Goal: Information Seeking & Learning: Learn about a topic

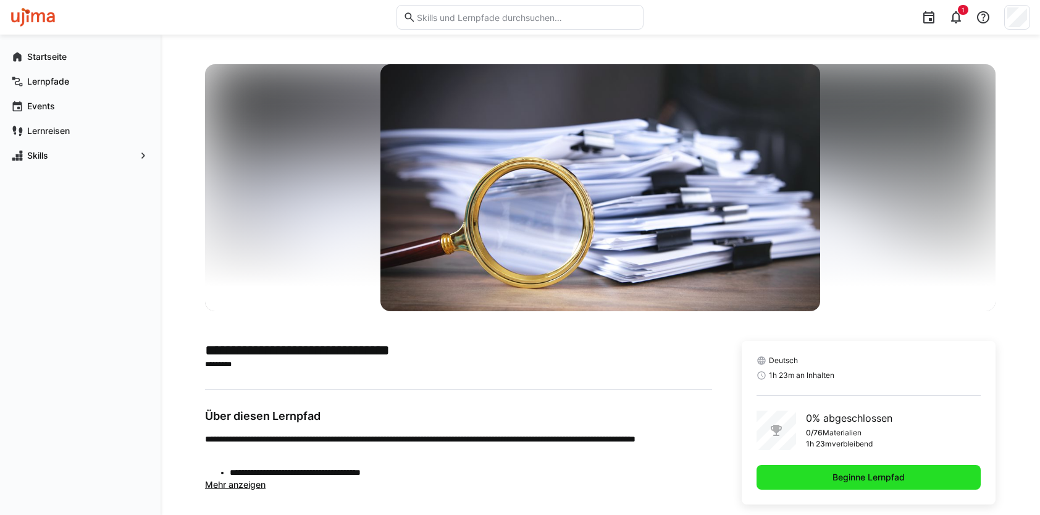
click at [862, 479] on span "Beginne Lernpfad" at bounding box center [869, 477] width 76 height 12
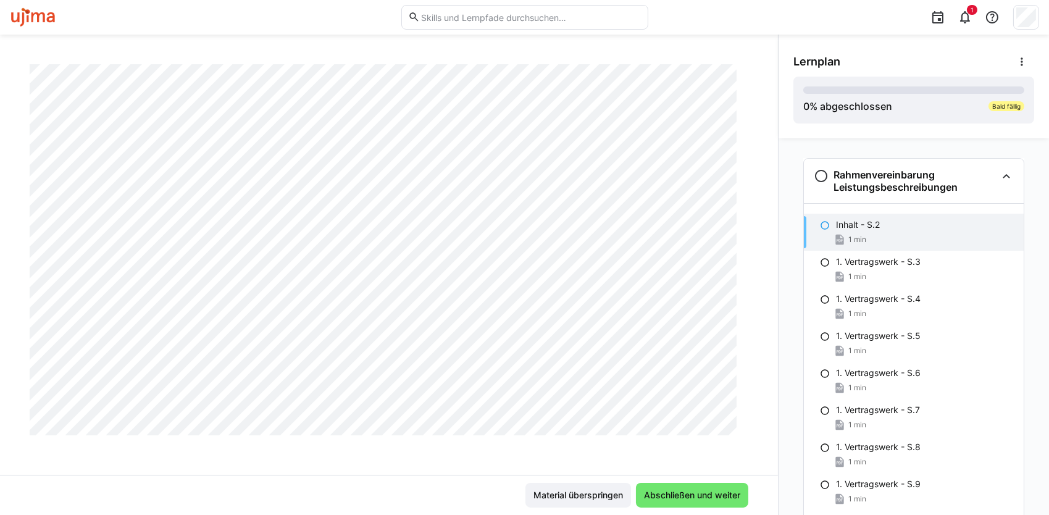
scroll to position [662, 0]
click at [697, 500] on span "Abschließen und weiter" at bounding box center [692, 495] width 100 height 12
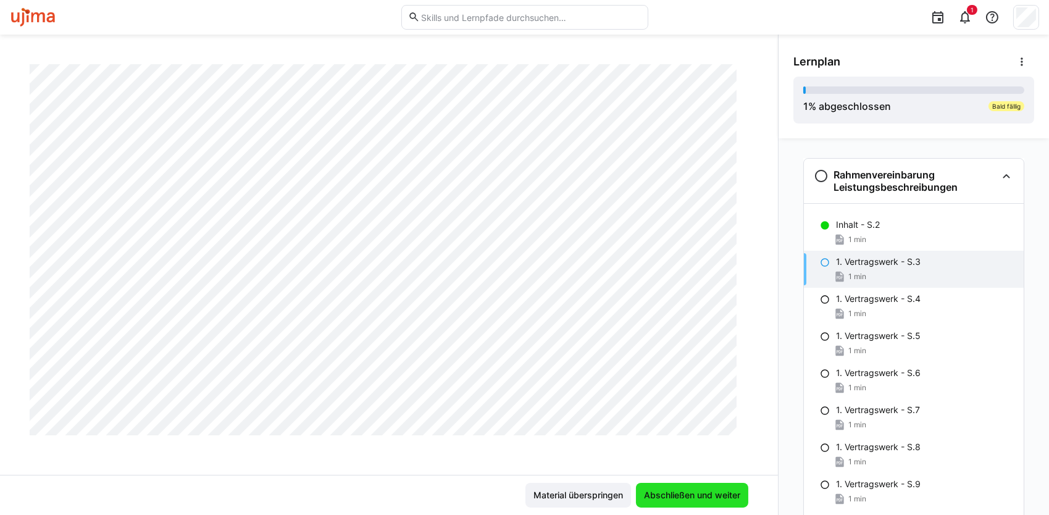
click at [688, 498] on span "Abschließen und weiter" at bounding box center [692, 495] width 100 height 12
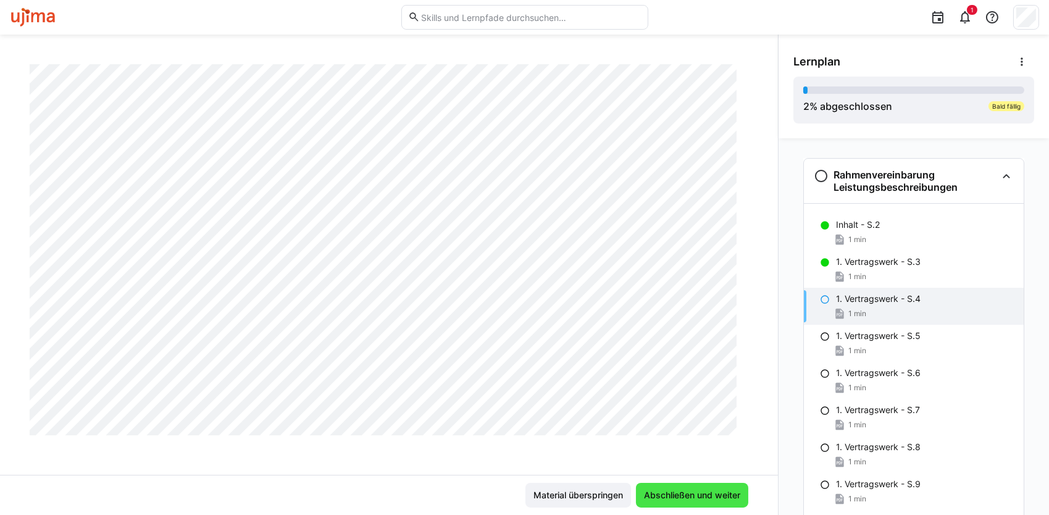
click at [650, 495] on span "Abschließen und weiter" at bounding box center [692, 495] width 100 height 12
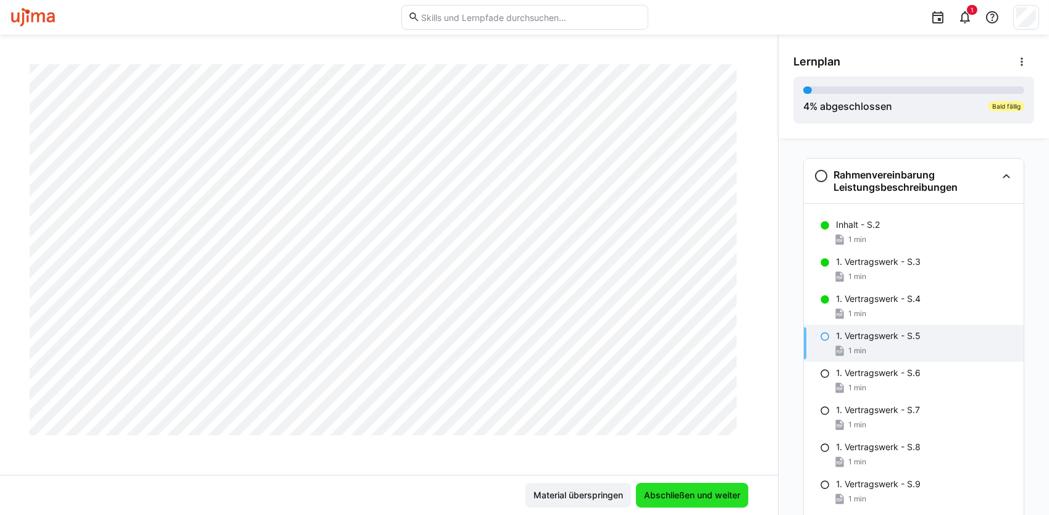
click at [715, 490] on span "Abschließen und weiter" at bounding box center [692, 495] width 100 height 12
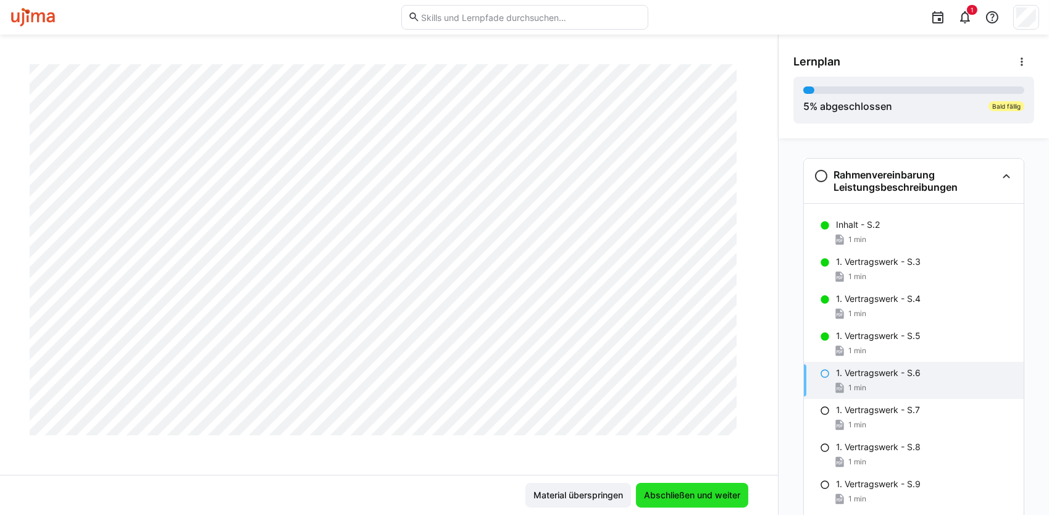
click at [663, 490] on span "Abschließen und weiter" at bounding box center [692, 495] width 112 height 25
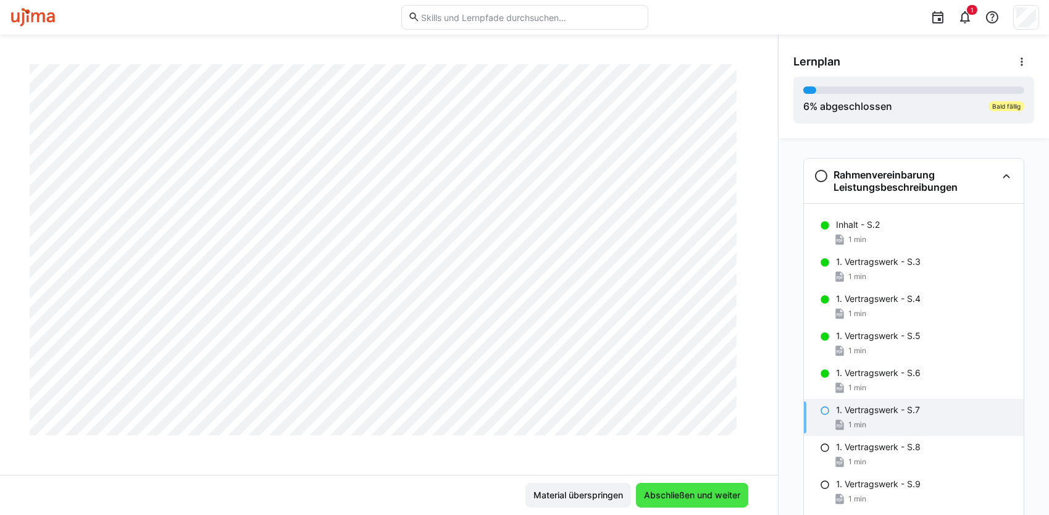
click at [695, 493] on span "Abschließen und weiter" at bounding box center [692, 495] width 100 height 12
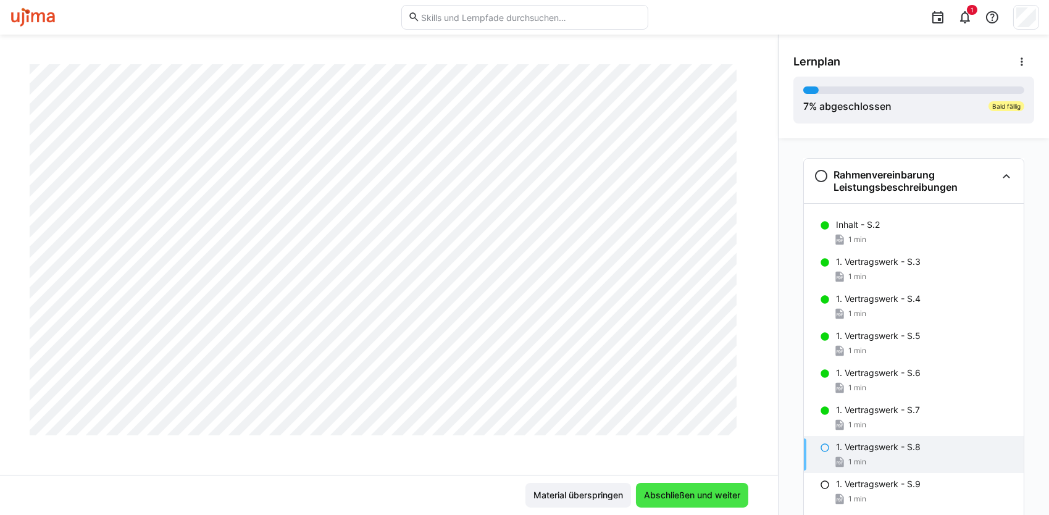
click at [670, 497] on span "Abschließen und weiter" at bounding box center [692, 495] width 100 height 12
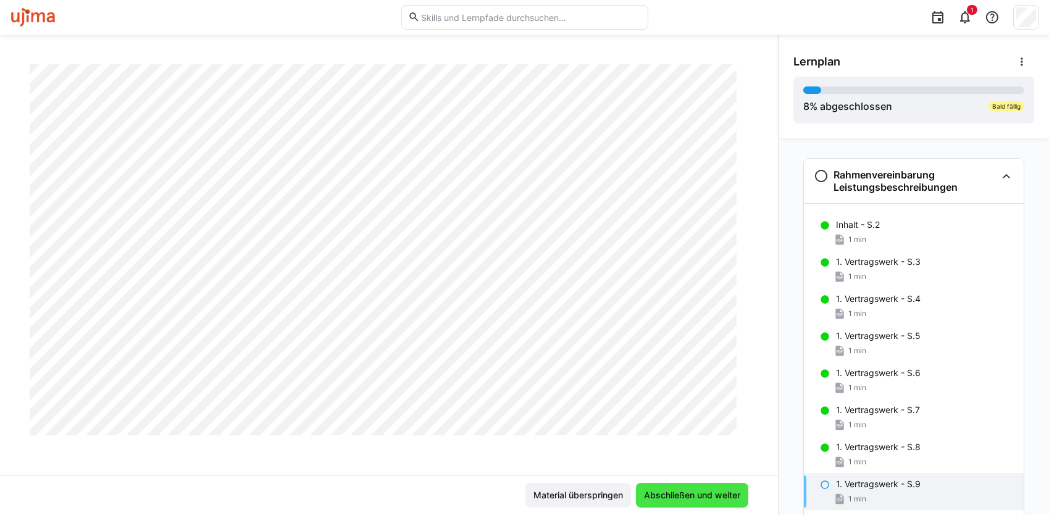
click at [677, 492] on span "Abschließen und weiter" at bounding box center [692, 495] width 100 height 12
click at [663, 495] on span "Abschließen und weiter" at bounding box center [692, 495] width 100 height 12
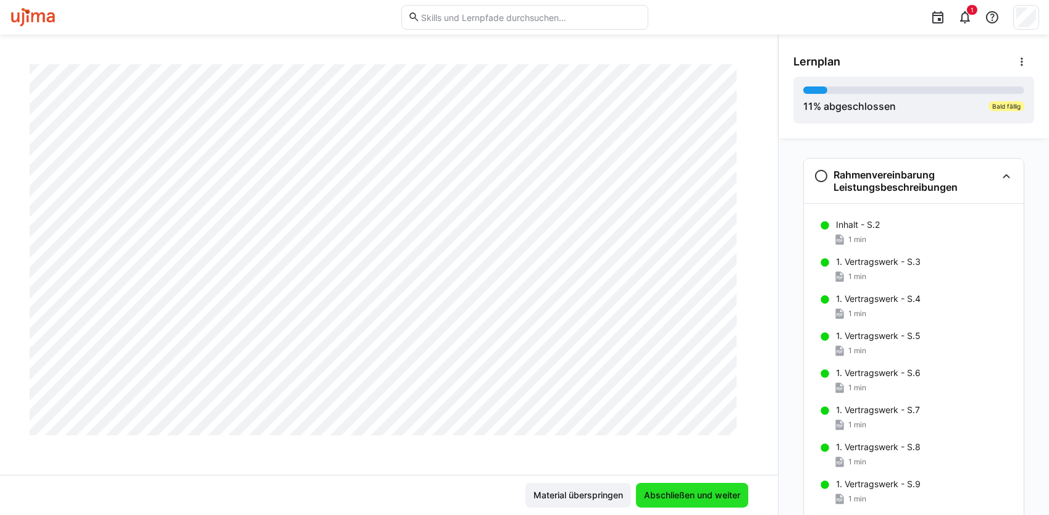
click at [662, 497] on span "Abschließen und weiter" at bounding box center [692, 495] width 100 height 12
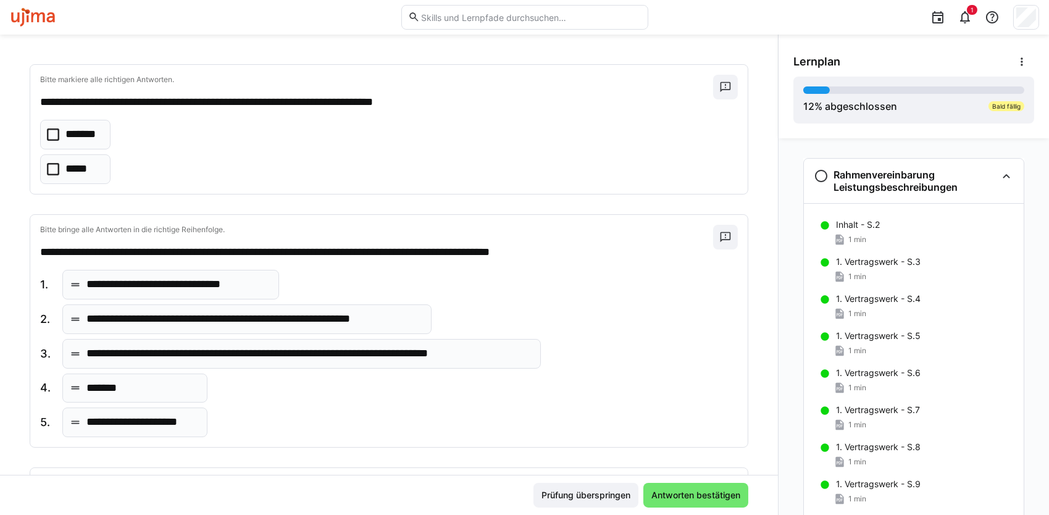
scroll to position [0, 0]
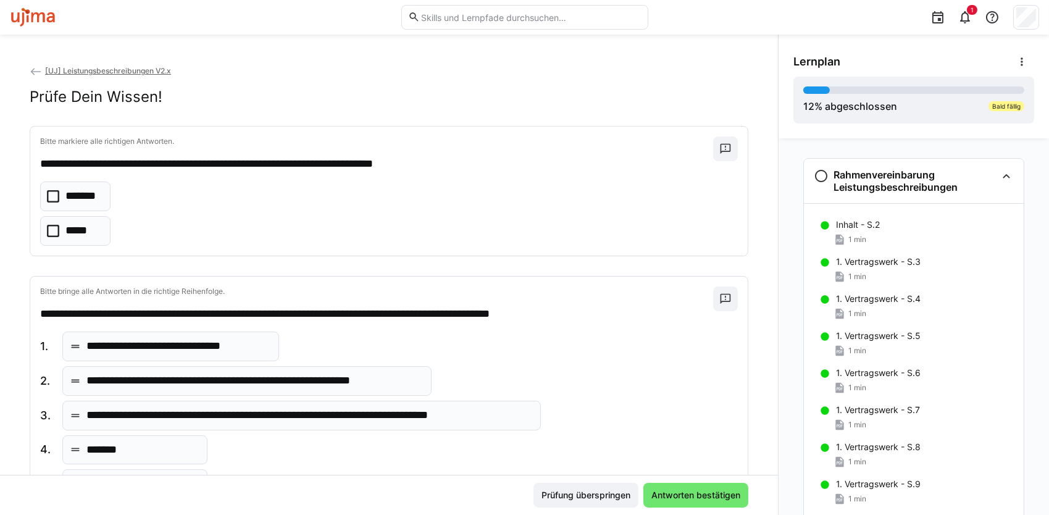
click at [80, 206] on eds-checkbox "*******" at bounding box center [75, 197] width 70 height 30
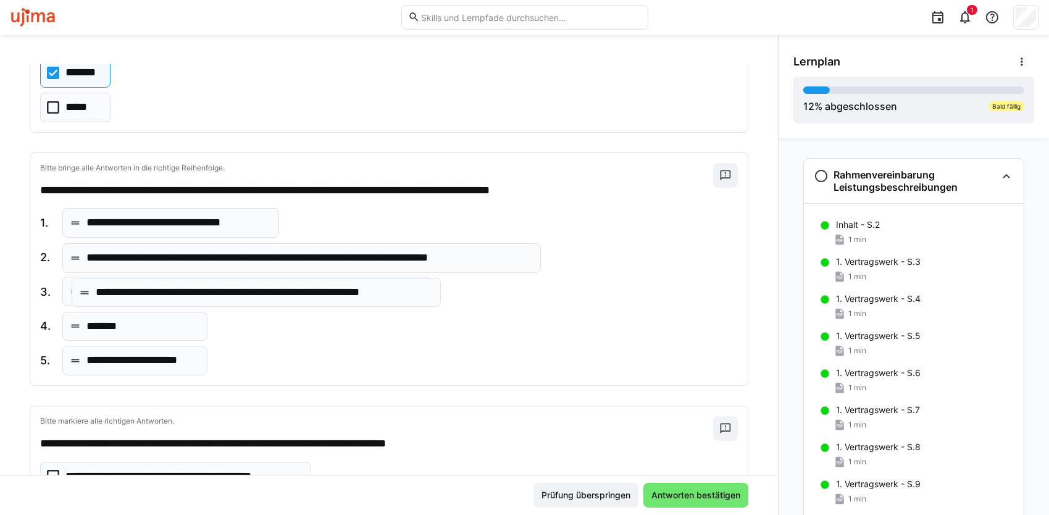
drag, startPoint x: 166, startPoint y: 258, endPoint x: 175, endPoint y: 294, distance: 37.6
drag, startPoint x: 156, startPoint y: 333, endPoint x: 163, endPoint y: 369, distance: 37.1
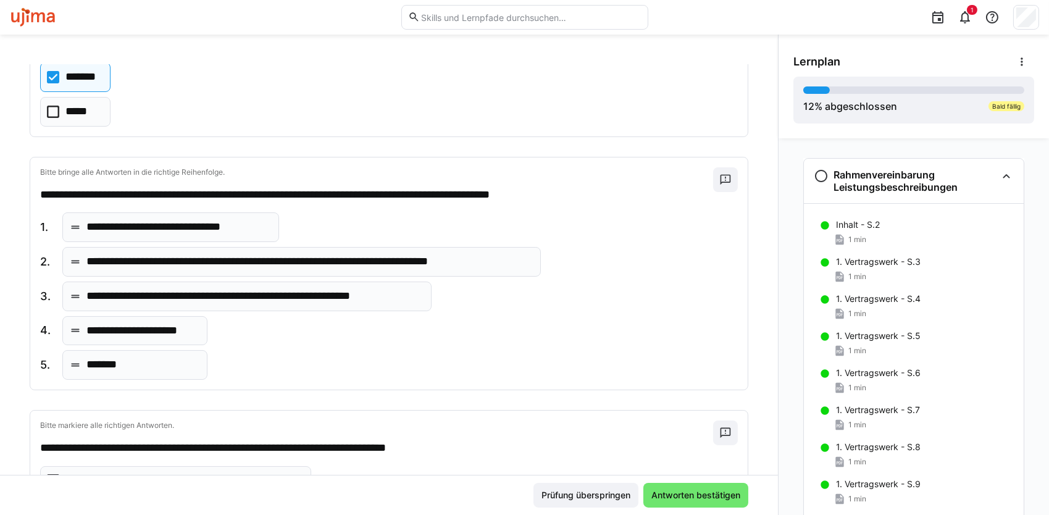
scroll to position [62, 0]
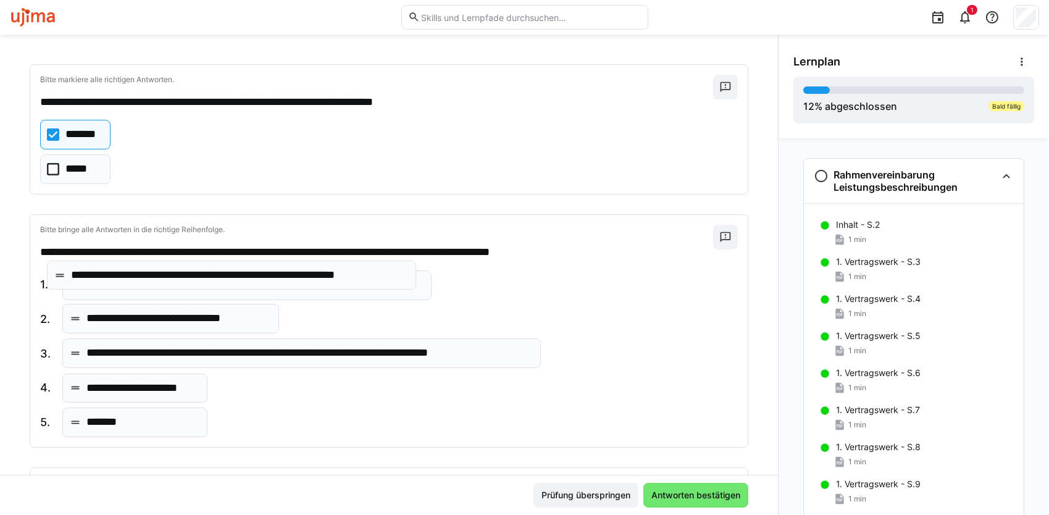
drag, startPoint x: 215, startPoint y: 359, endPoint x: 199, endPoint y: 282, distance: 79.3
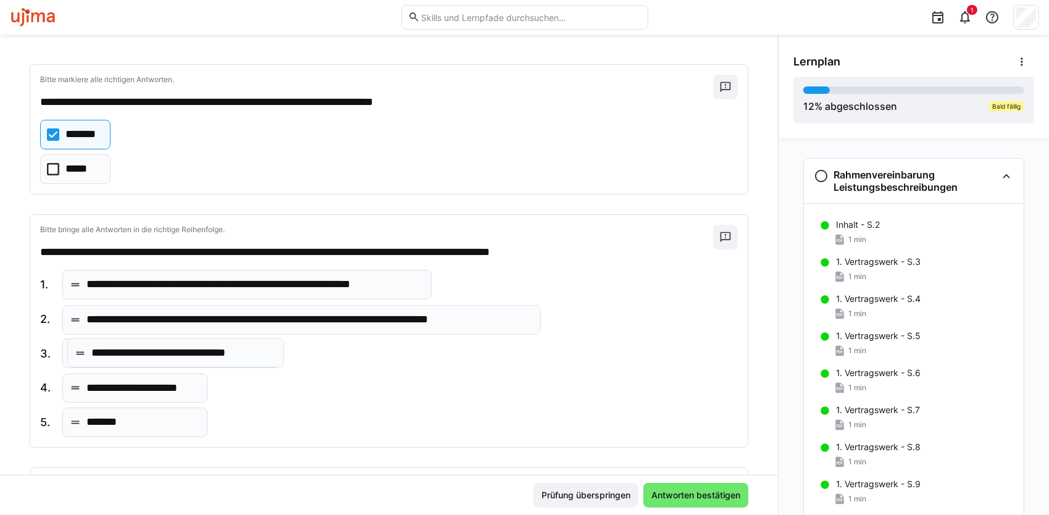
drag, startPoint x: 200, startPoint y: 321, endPoint x: 205, endPoint y: 355, distance: 34.9
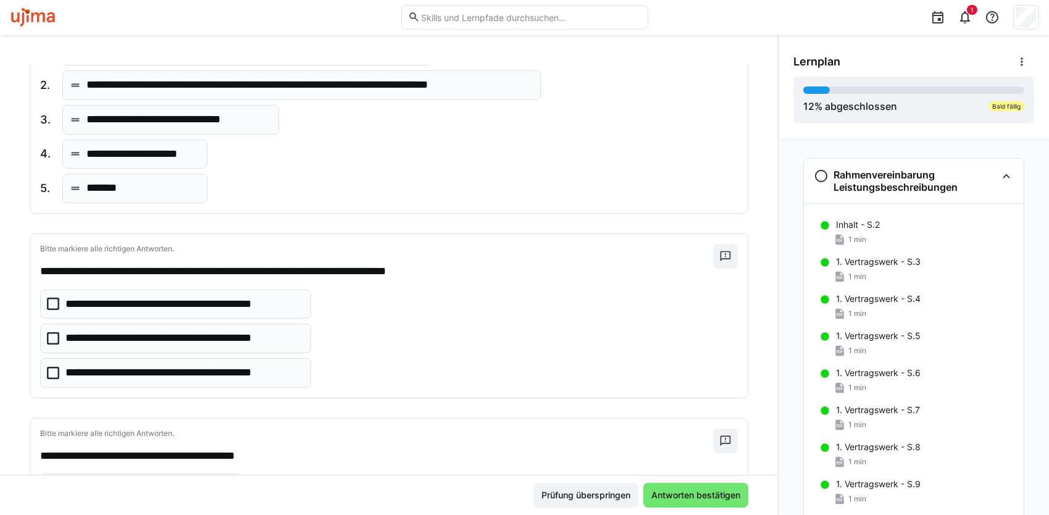
scroll to position [309, 0]
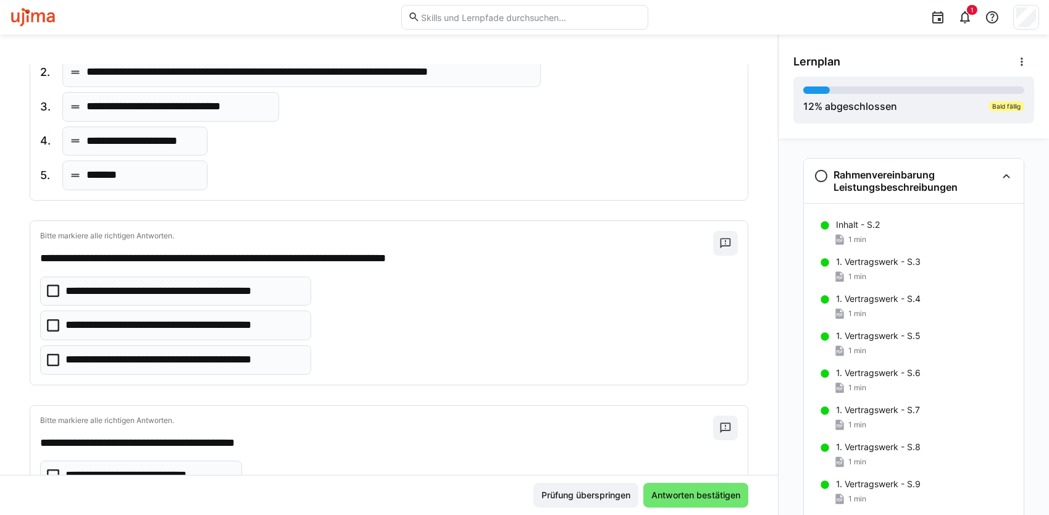
click at [188, 361] on p "**********" at bounding box center [183, 360] width 237 height 16
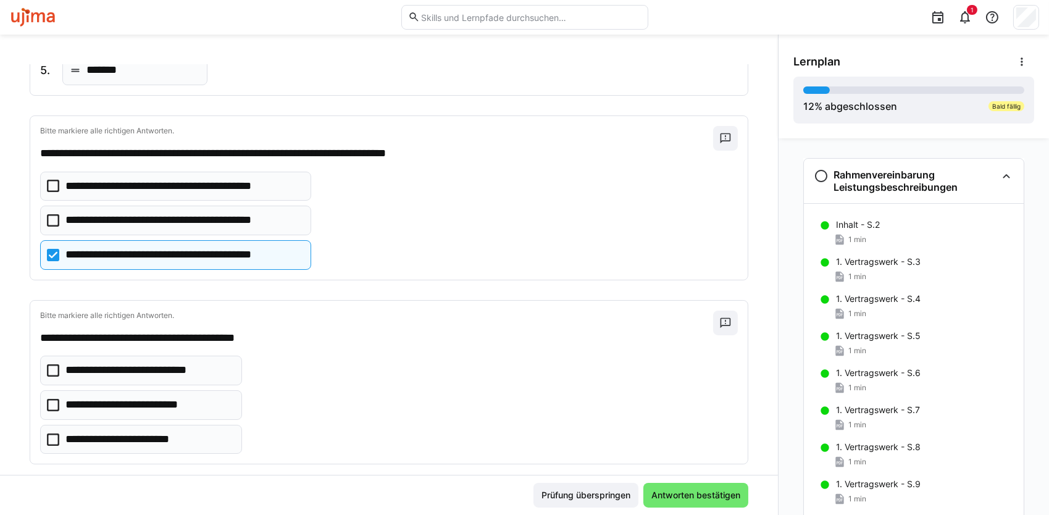
scroll to position [430, 0]
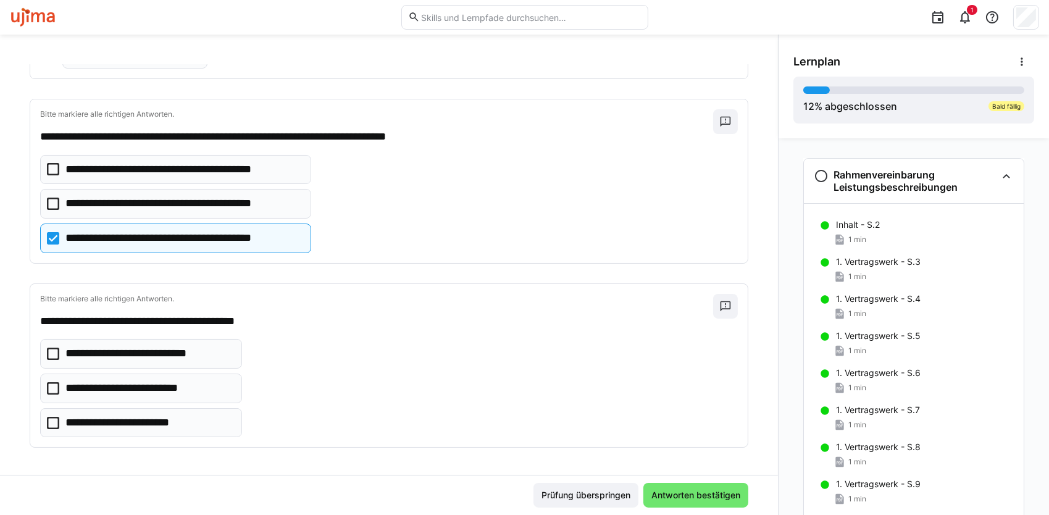
click at [202, 207] on p "**********" at bounding box center [178, 204] width 227 height 16
click at [165, 240] on p "**********" at bounding box center [183, 238] width 237 height 16
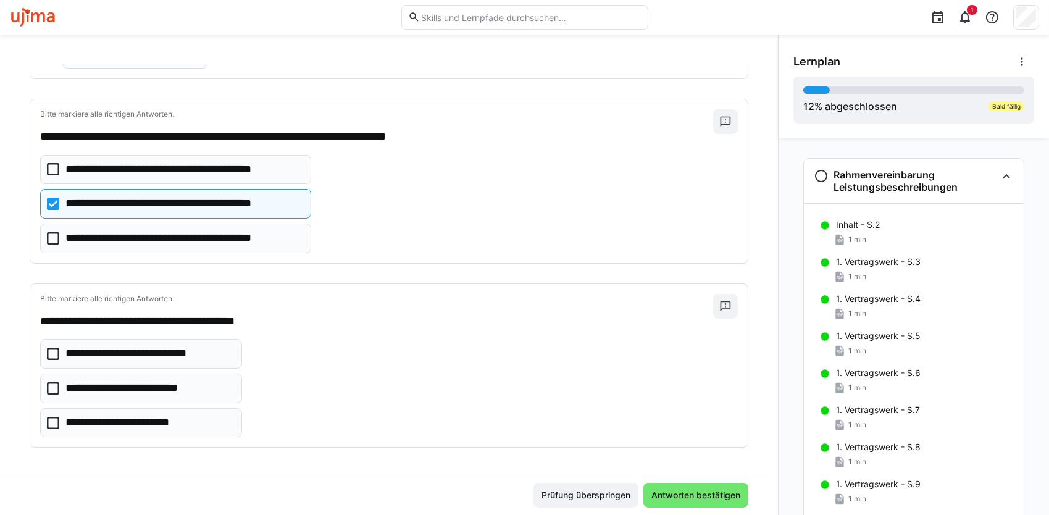
click at [194, 393] on p "**********" at bounding box center [136, 388] width 143 height 16
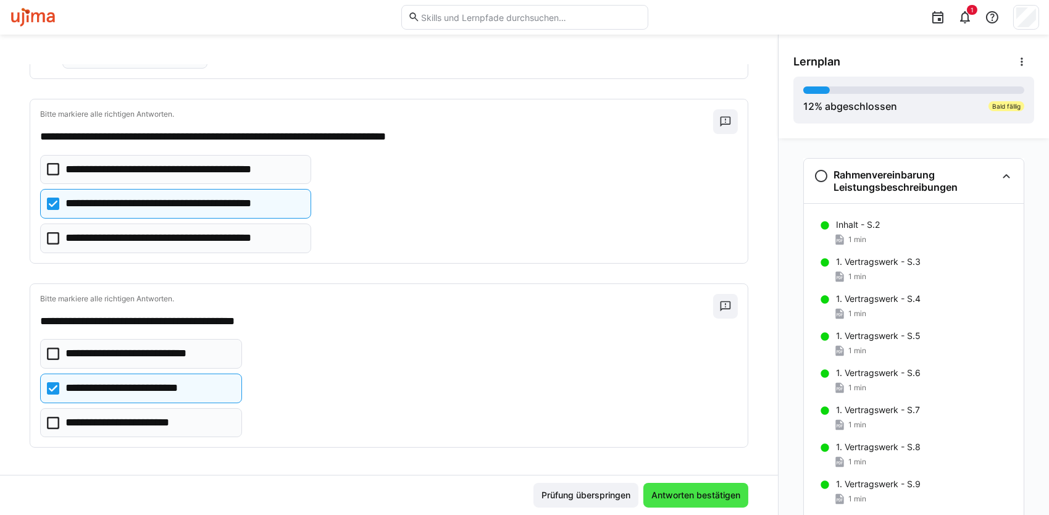
click at [695, 492] on span "Antworten bestätigen" at bounding box center [696, 495] width 93 height 12
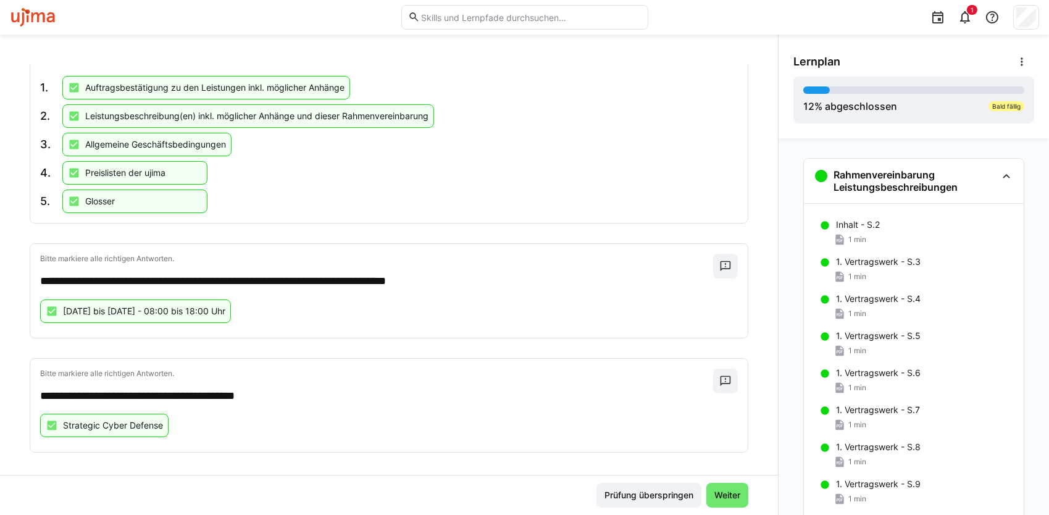
scroll to position [354, 0]
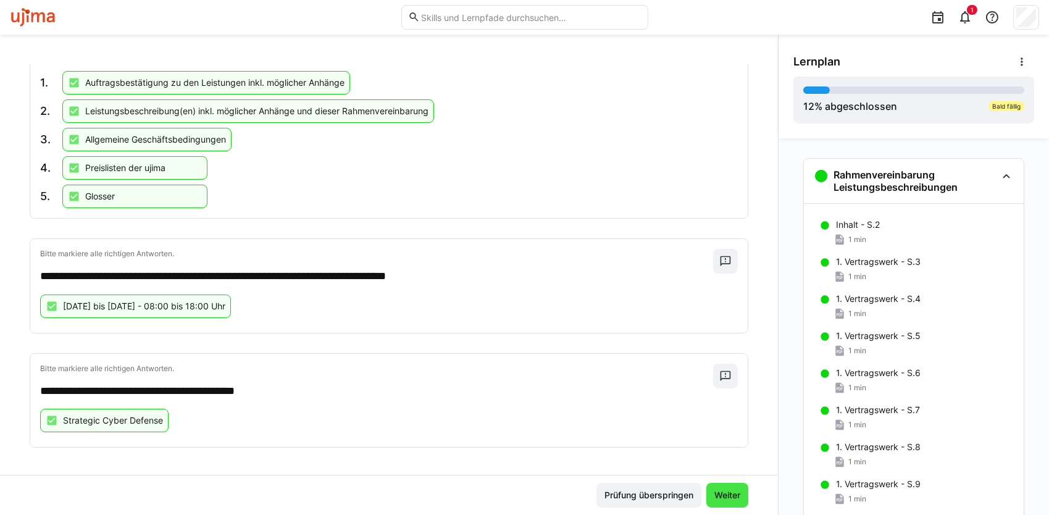
click at [716, 500] on span "Weiter" at bounding box center [728, 495] width 30 height 12
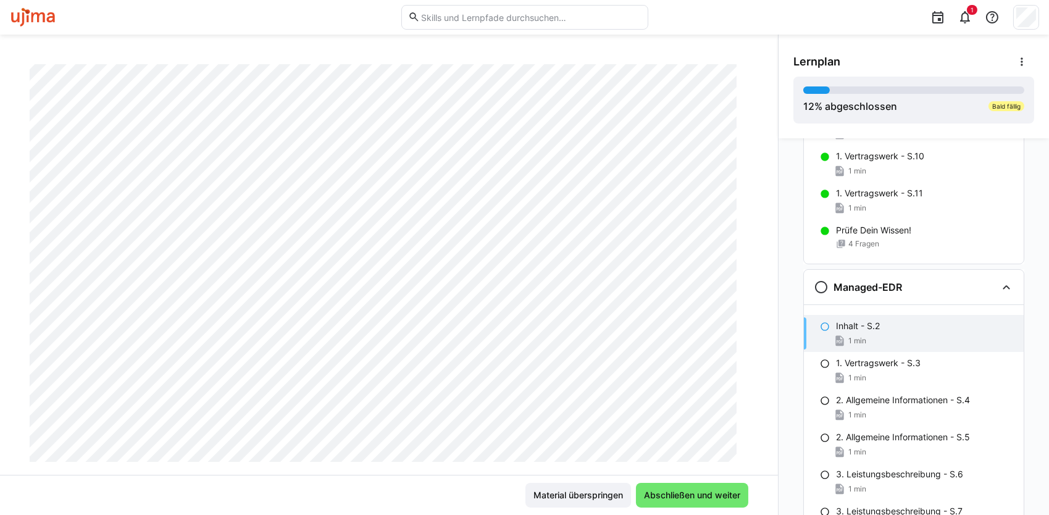
scroll to position [432, 0]
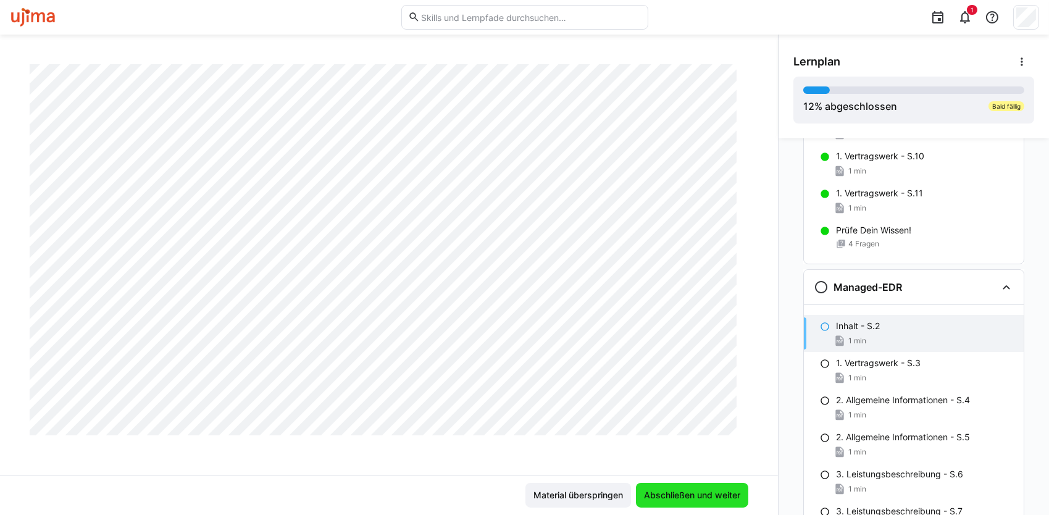
click at [711, 495] on span "Abschließen und weiter" at bounding box center [692, 495] width 100 height 12
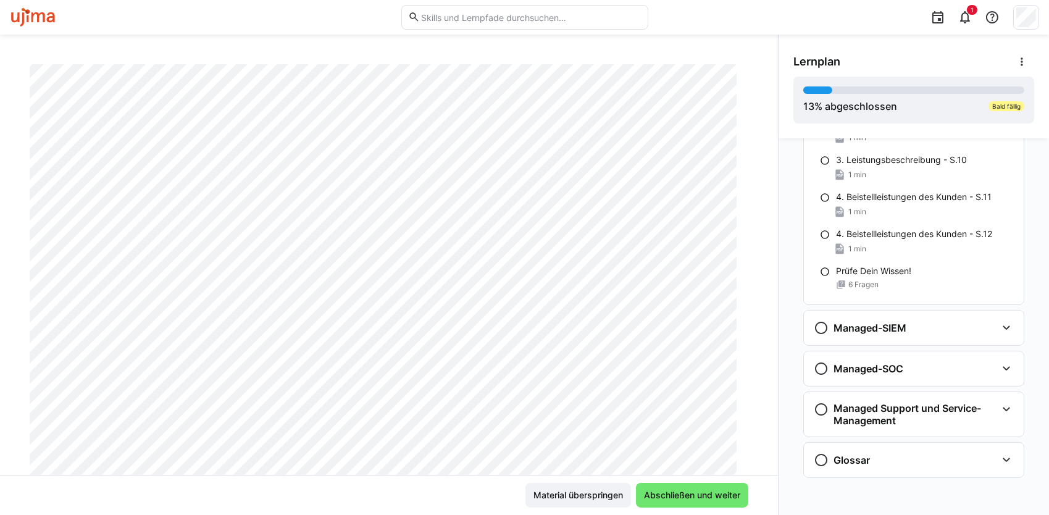
scroll to position [0, 0]
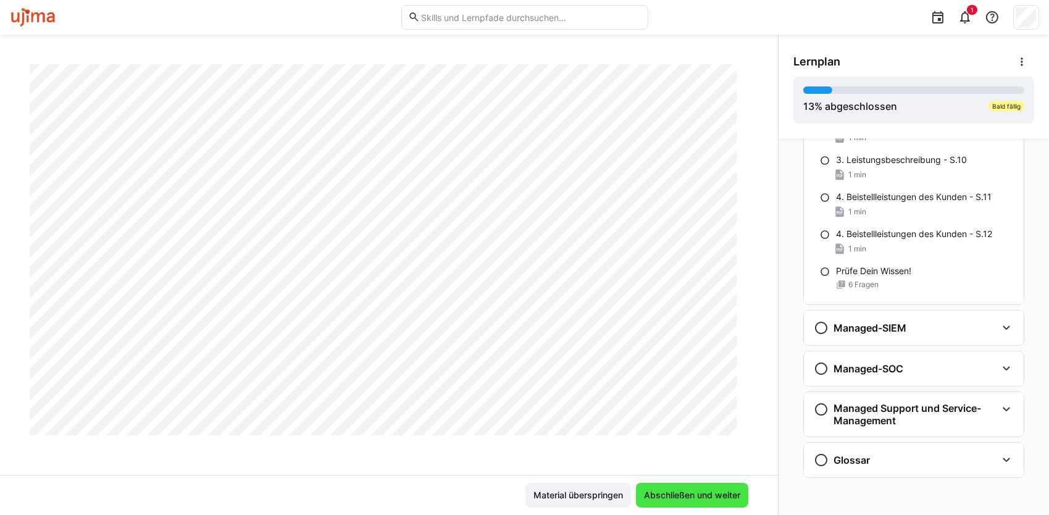
click at [660, 487] on span "Abschließen und weiter" at bounding box center [692, 495] width 112 height 25
click at [665, 492] on span "Abschließen und weiter" at bounding box center [692, 495] width 100 height 12
click at [680, 499] on span "Abschließen und weiter" at bounding box center [692, 495] width 100 height 12
click at [664, 498] on span "Abschließen und weiter" at bounding box center [692, 495] width 100 height 12
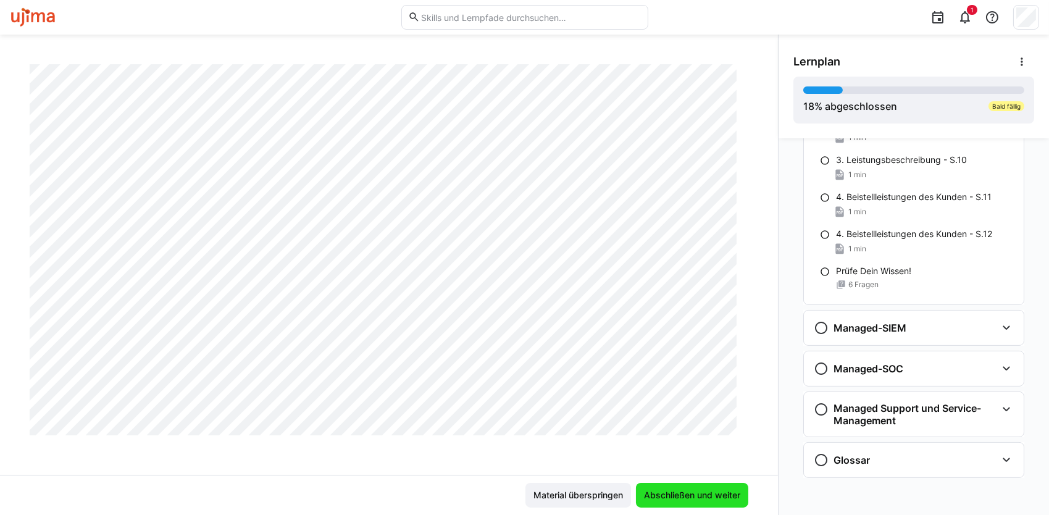
click at [650, 497] on span "Abschließen und weiter" at bounding box center [692, 495] width 100 height 12
click at [650, 498] on span "Abschließen und weiter" at bounding box center [692, 495] width 100 height 12
click at [695, 497] on span "Abschließen und weiter" at bounding box center [692, 495] width 100 height 12
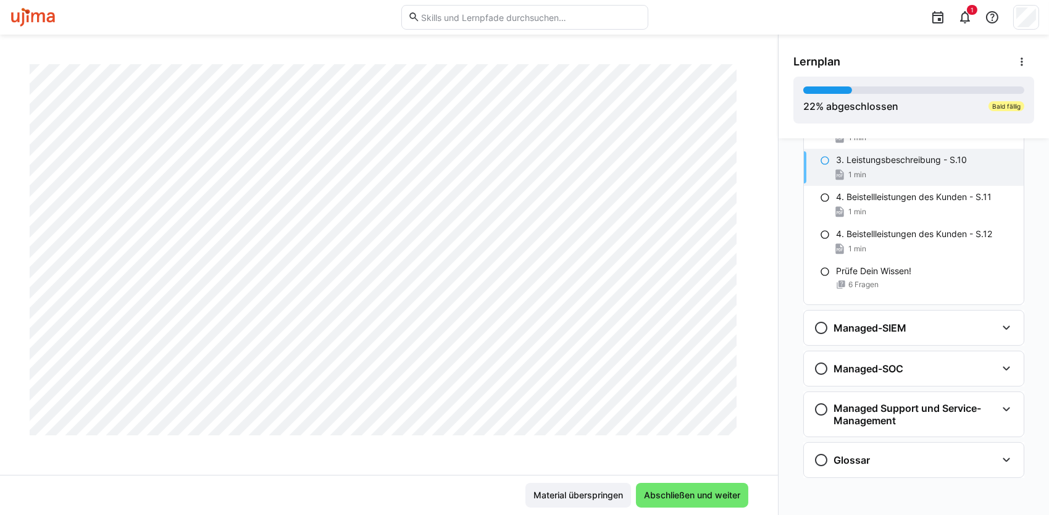
scroll to position [539, 0]
click at [693, 496] on span "Abschließen und weiter" at bounding box center [692, 495] width 100 height 12
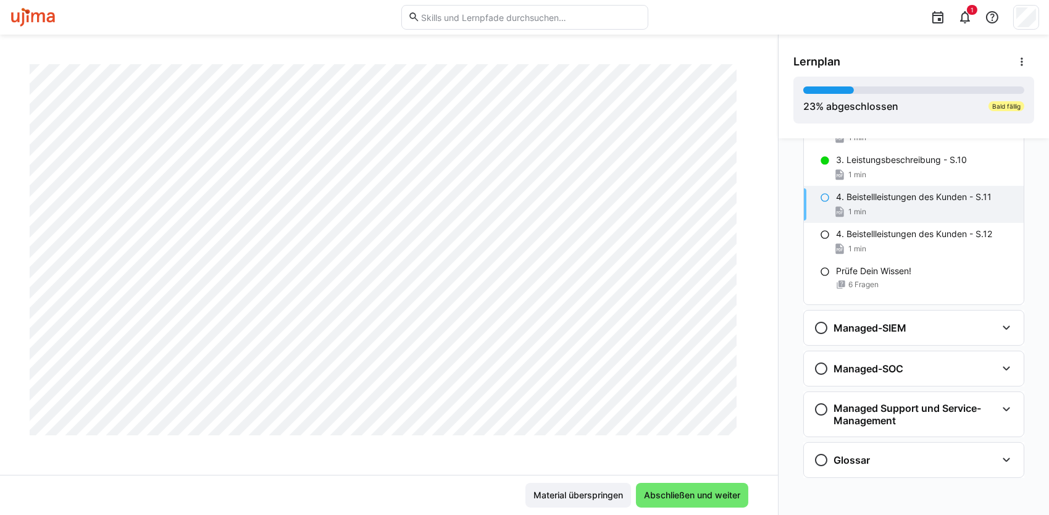
scroll to position [662, 0]
click at [674, 488] on span "Abschließen und weiter" at bounding box center [692, 495] width 112 height 25
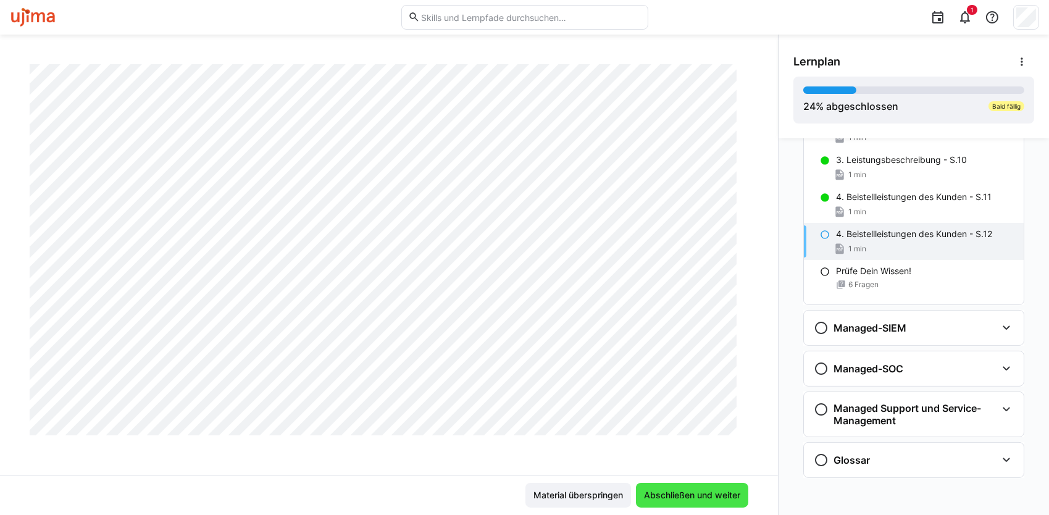
click at [684, 500] on span "Abschließen und weiter" at bounding box center [692, 495] width 100 height 12
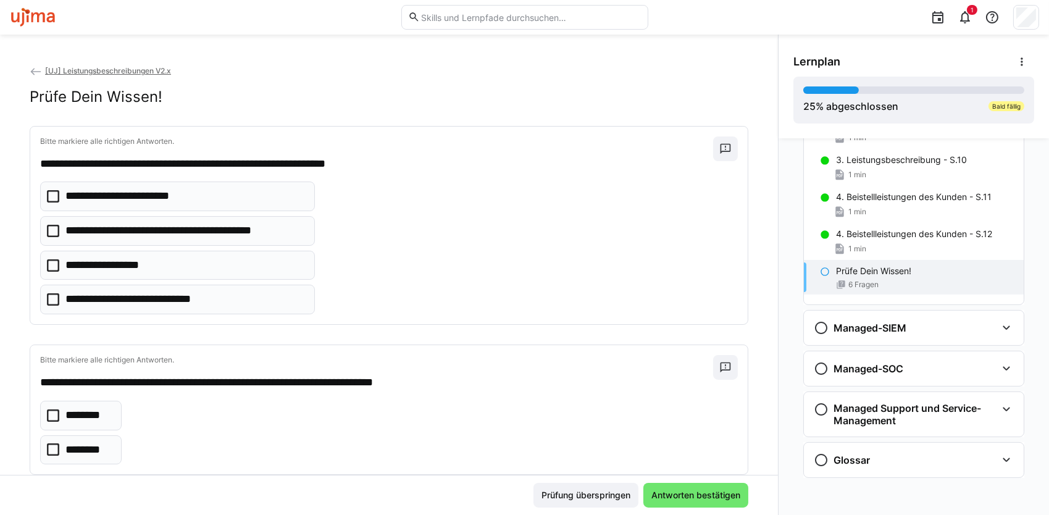
click at [232, 304] on p "**********" at bounding box center [150, 300] width 171 height 16
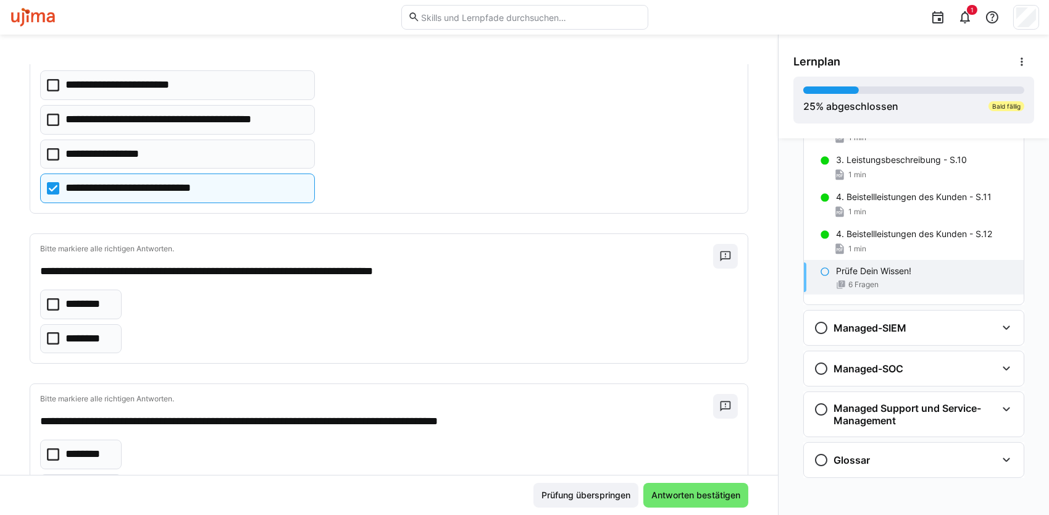
scroll to position [124, 0]
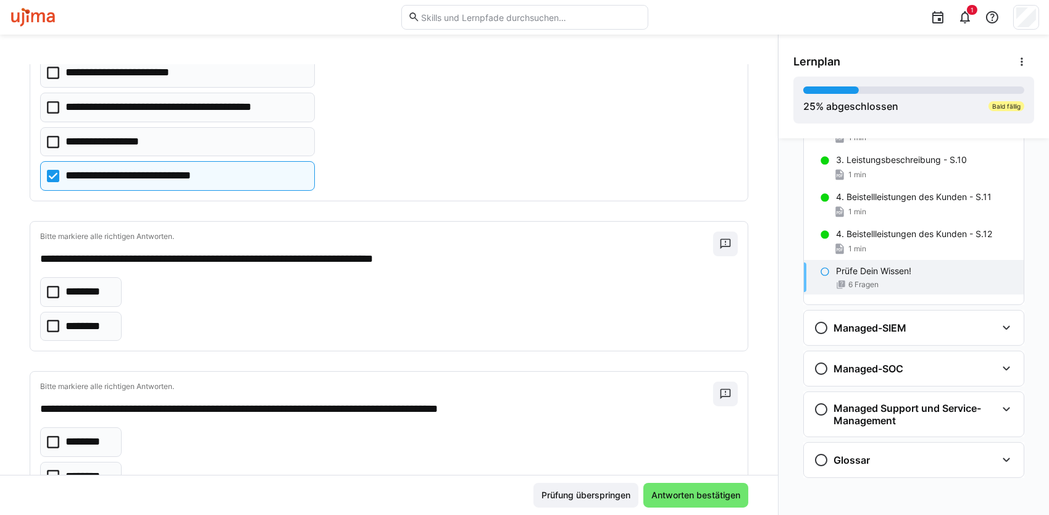
click at [86, 330] on p "********" at bounding box center [88, 327] width 47 height 16
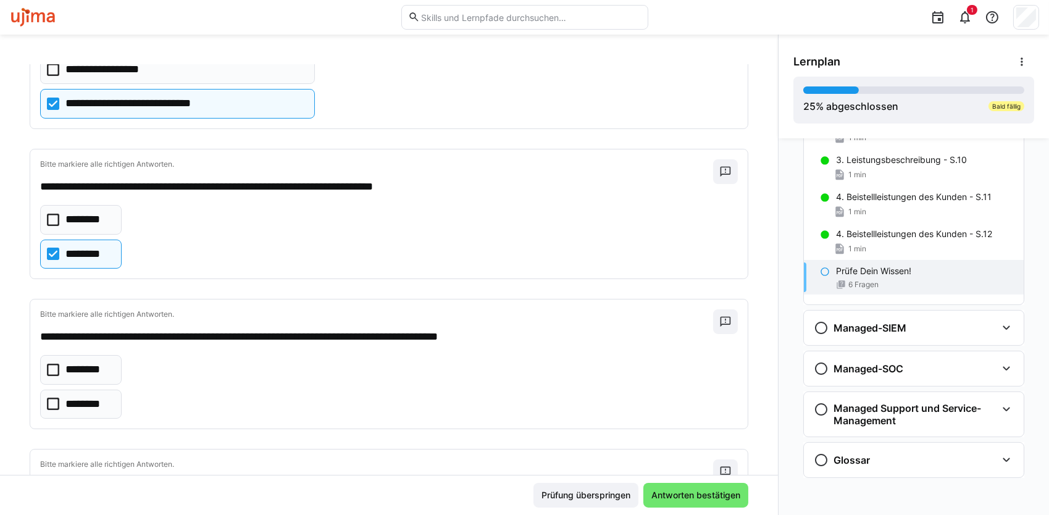
scroll to position [247, 0]
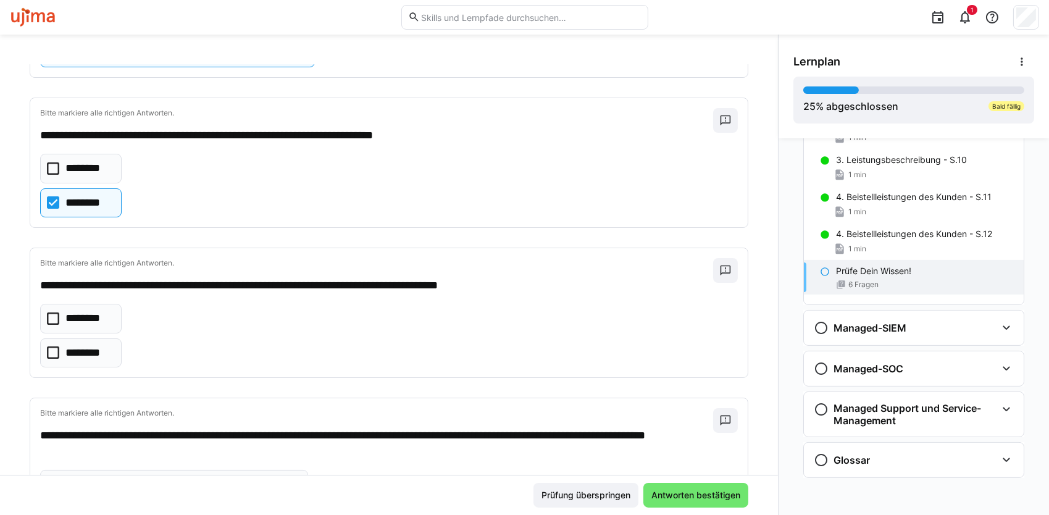
click at [94, 355] on p "********" at bounding box center [85, 353] width 41 height 16
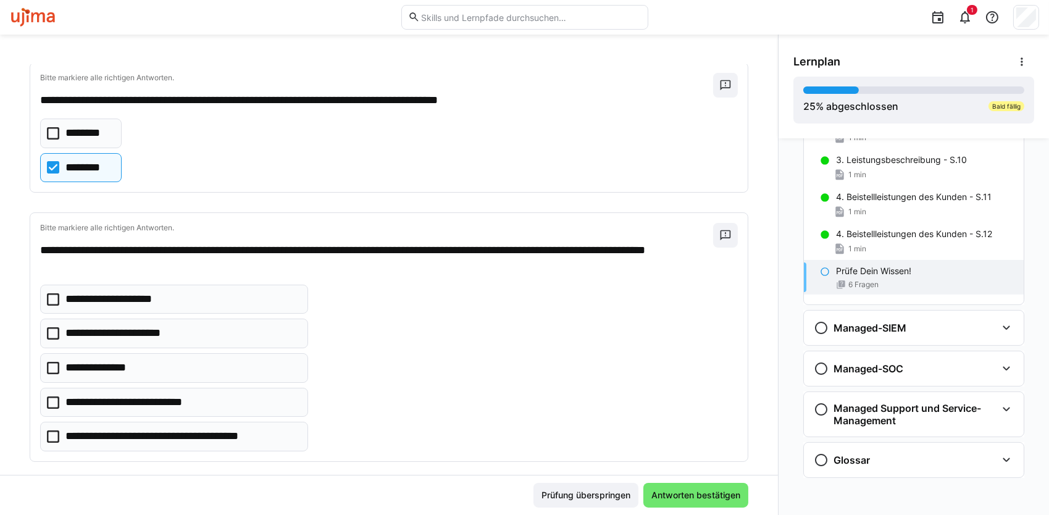
scroll to position [494, 0]
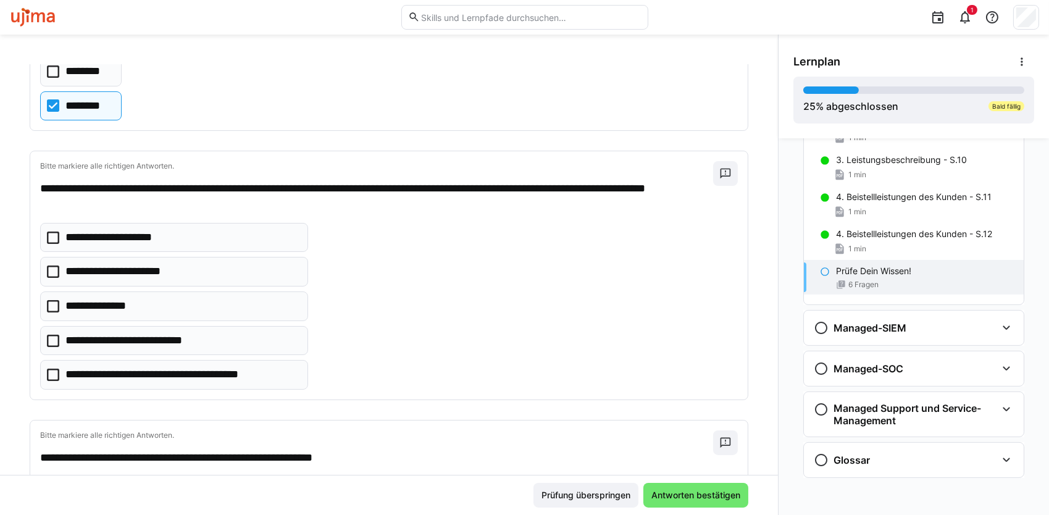
click at [185, 304] on eds-checkbox "**********" at bounding box center [174, 307] width 268 height 30
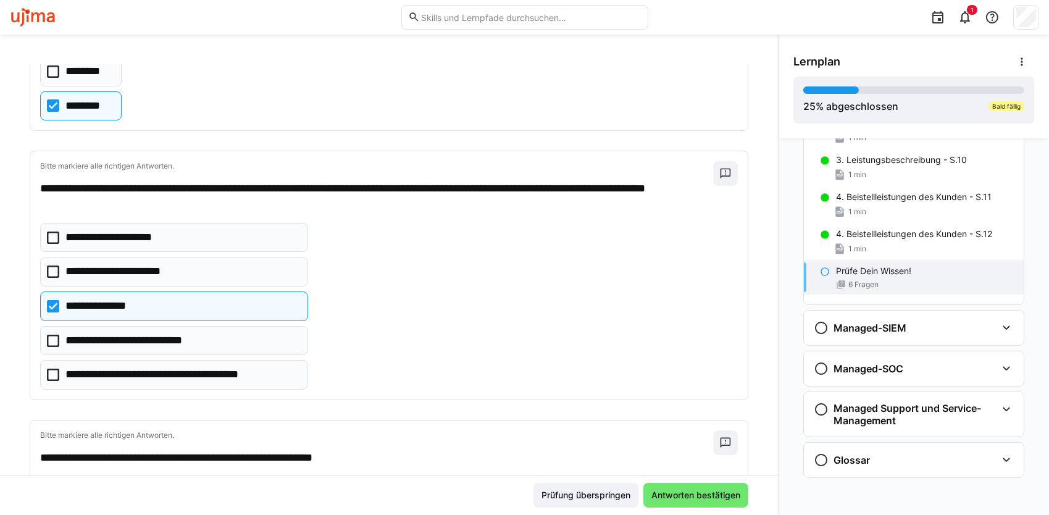
click at [190, 340] on p "**********" at bounding box center [143, 341] width 157 height 16
click at [194, 374] on p "**********" at bounding box center [181, 375] width 233 height 16
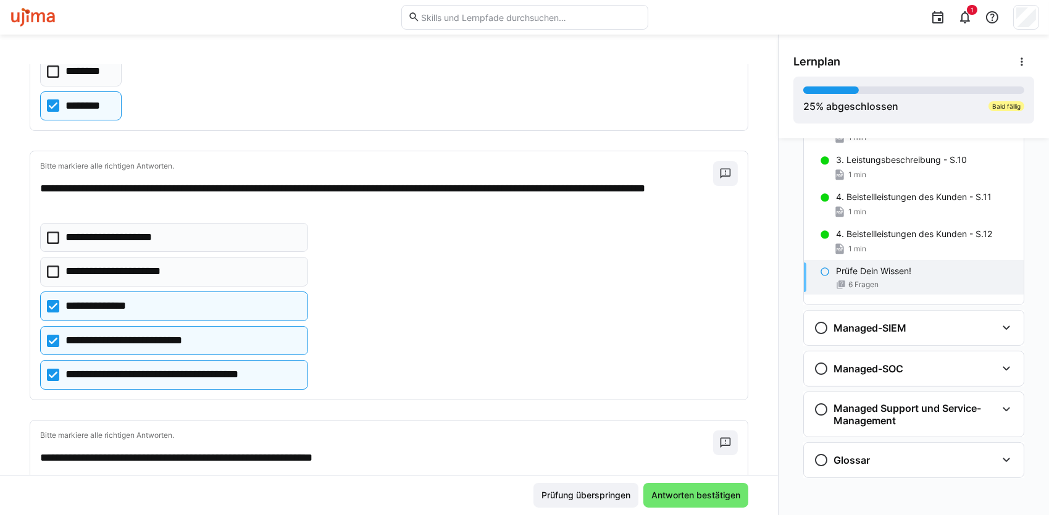
click at [126, 372] on p "**********" at bounding box center [181, 375] width 233 height 16
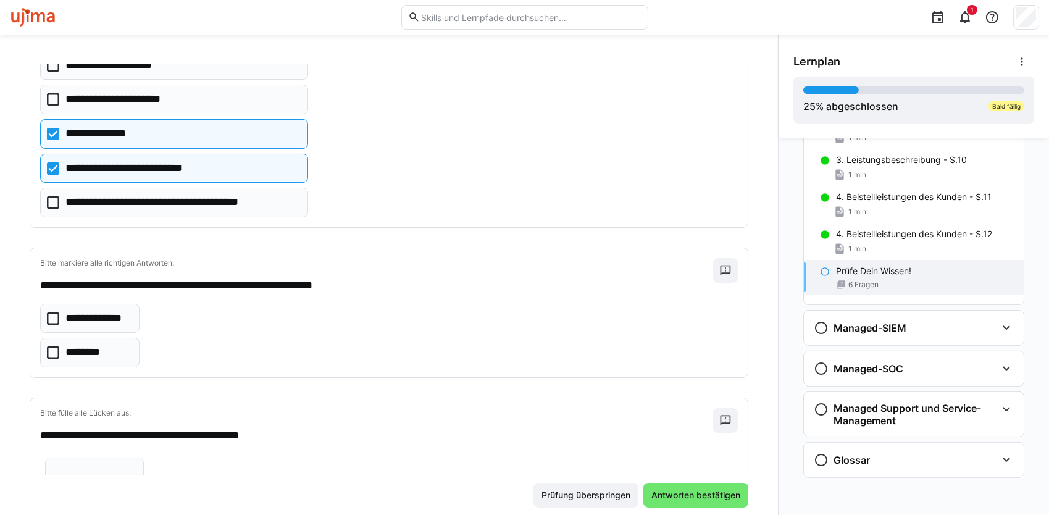
scroll to position [679, 0]
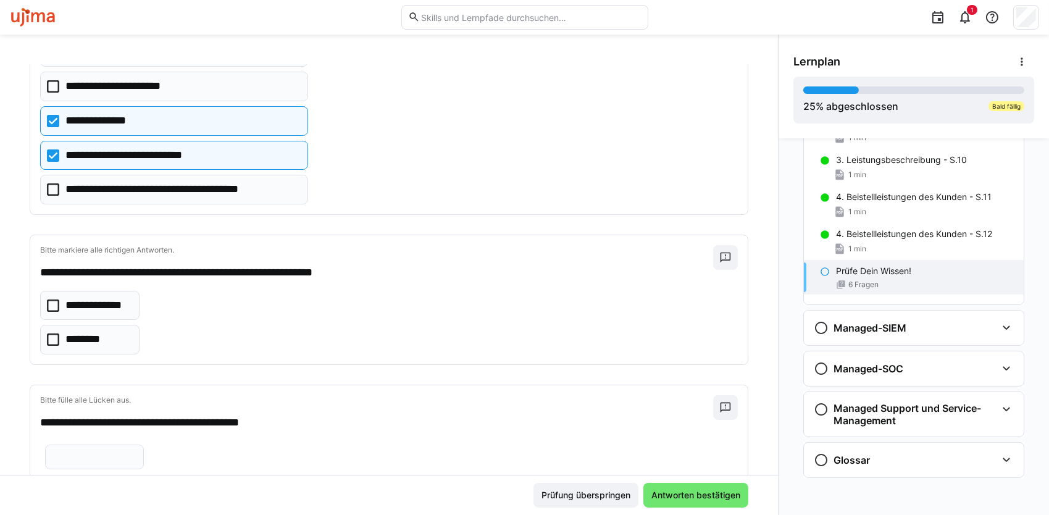
click at [115, 304] on p "**********" at bounding box center [97, 306] width 65 height 16
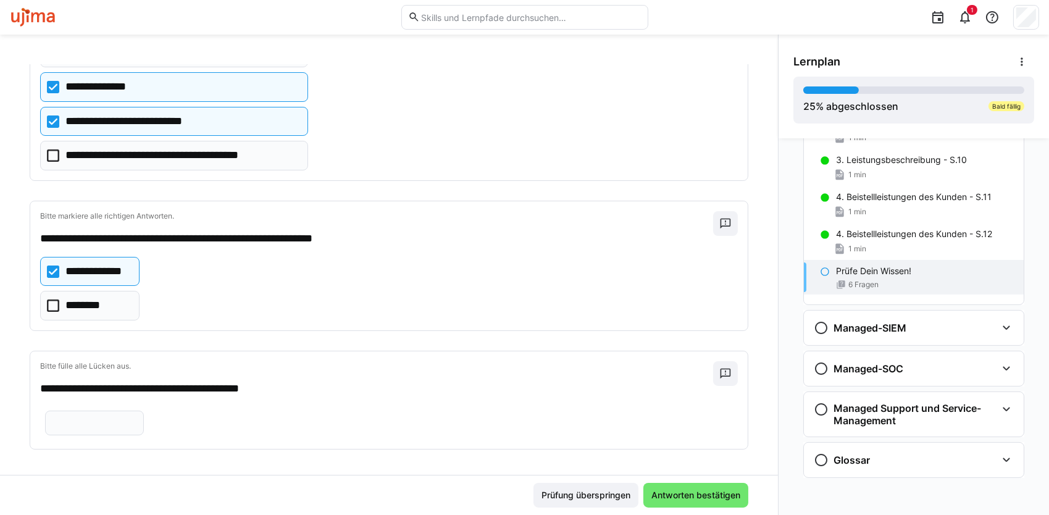
scroll to position [727, 0]
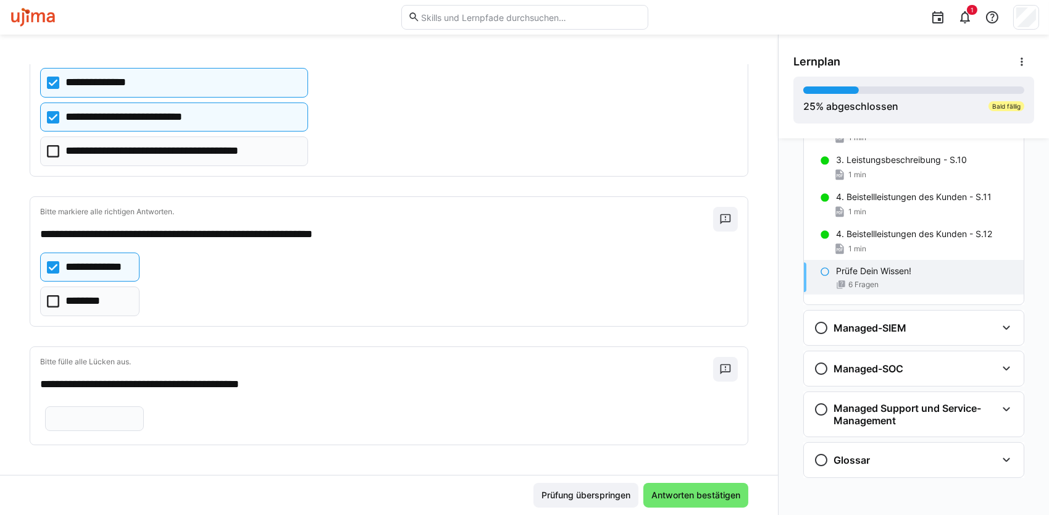
click at [91, 429] on eds-input at bounding box center [94, 418] width 99 height 25
type input "**"
click at [650, 493] on span "Antworten bestätigen" at bounding box center [696, 495] width 93 height 12
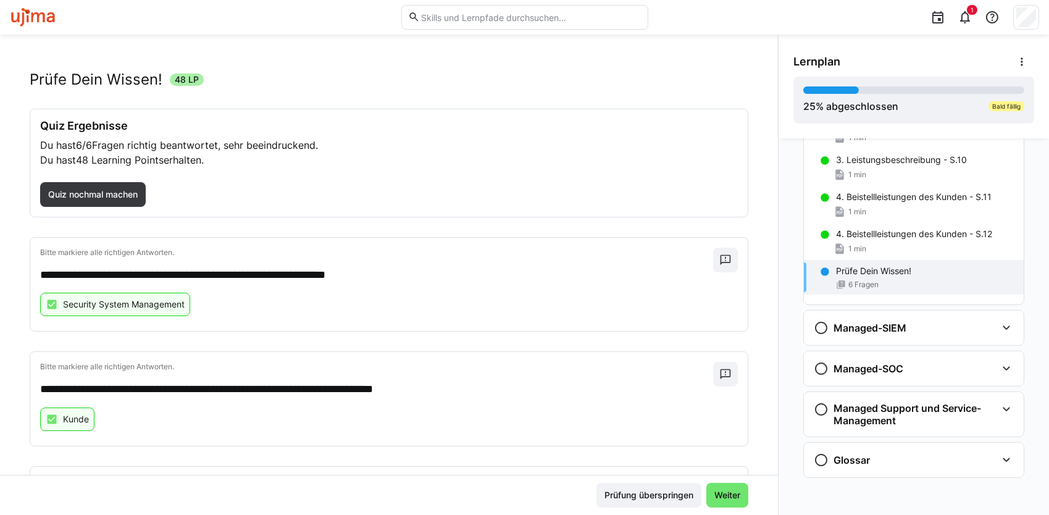
scroll to position [0, 0]
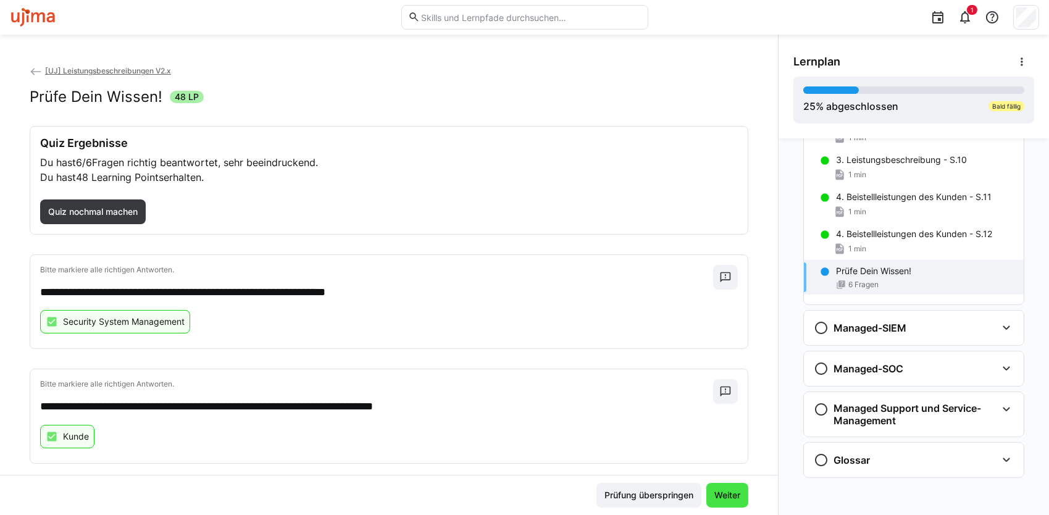
click at [716, 494] on span "Weiter" at bounding box center [728, 495] width 30 height 12
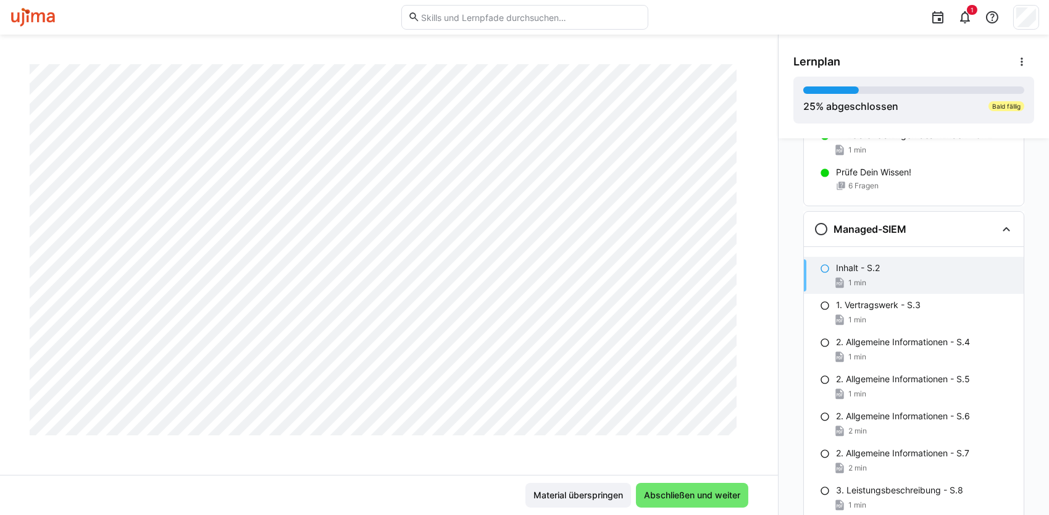
scroll to position [600, 0]
click at [675, 505] on span "Abschließen und weiter" at bounding box center [692, 495] width 112 height 25
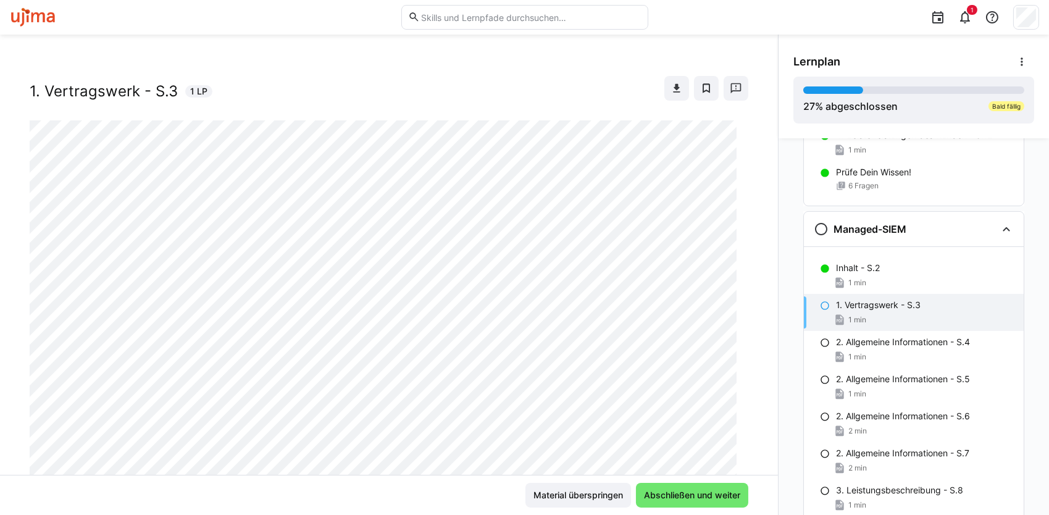
scroll to position [0, 0]
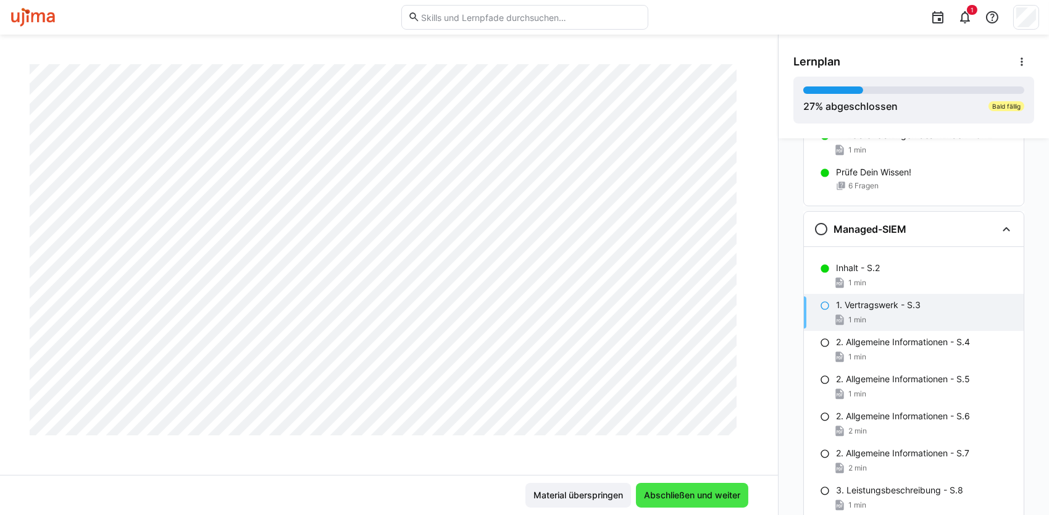
click at [678, 496] on span "Abschließen und weiter" at bounding box center [692, 495] width 100 height 12
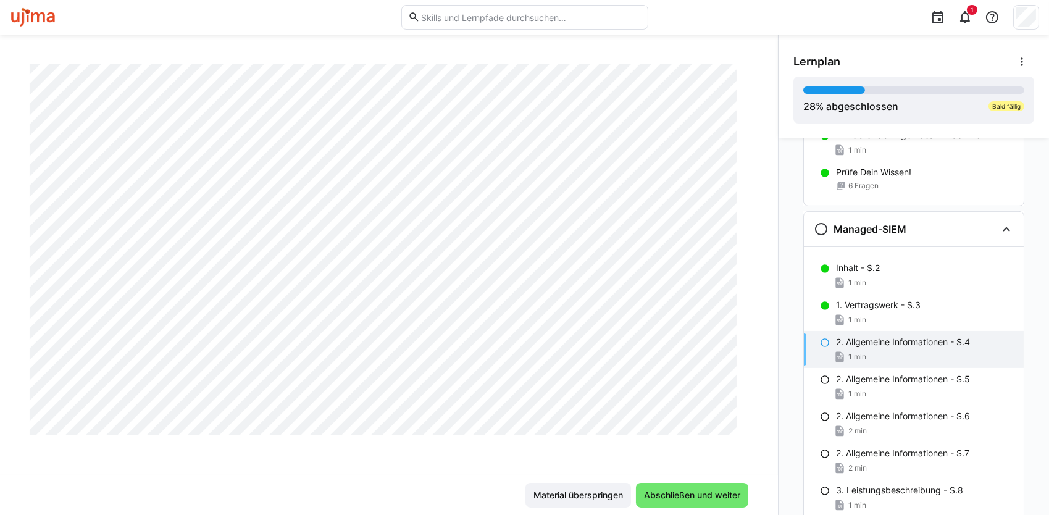
scroll to position [662, 0]
click at [686, 502] on span "Abschließen und weiter" at bounding box center [692, 495] width 112 height 25
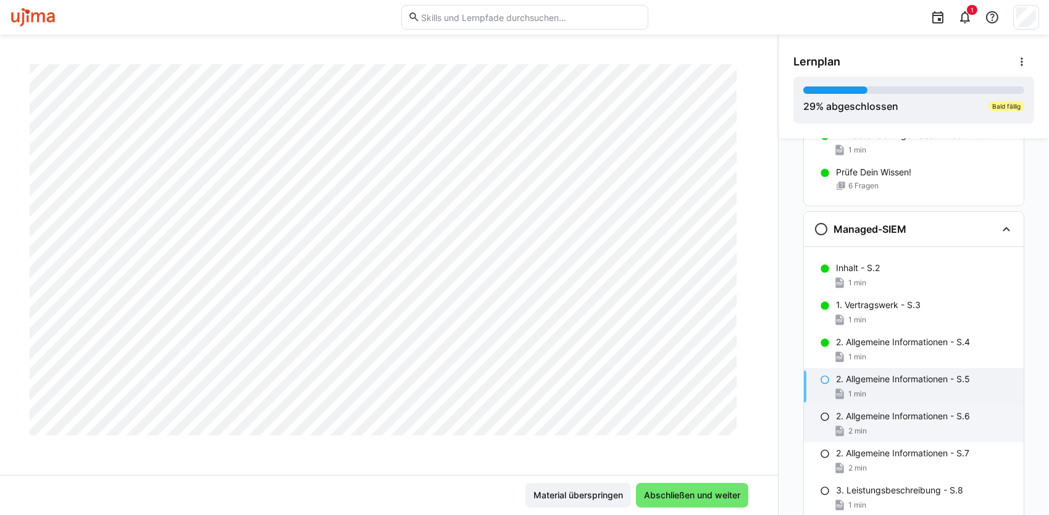
click at [897, 410] on p "2. Allgemeine Informationen - S.6" at bounding box center [903, 416] width 134 height 12
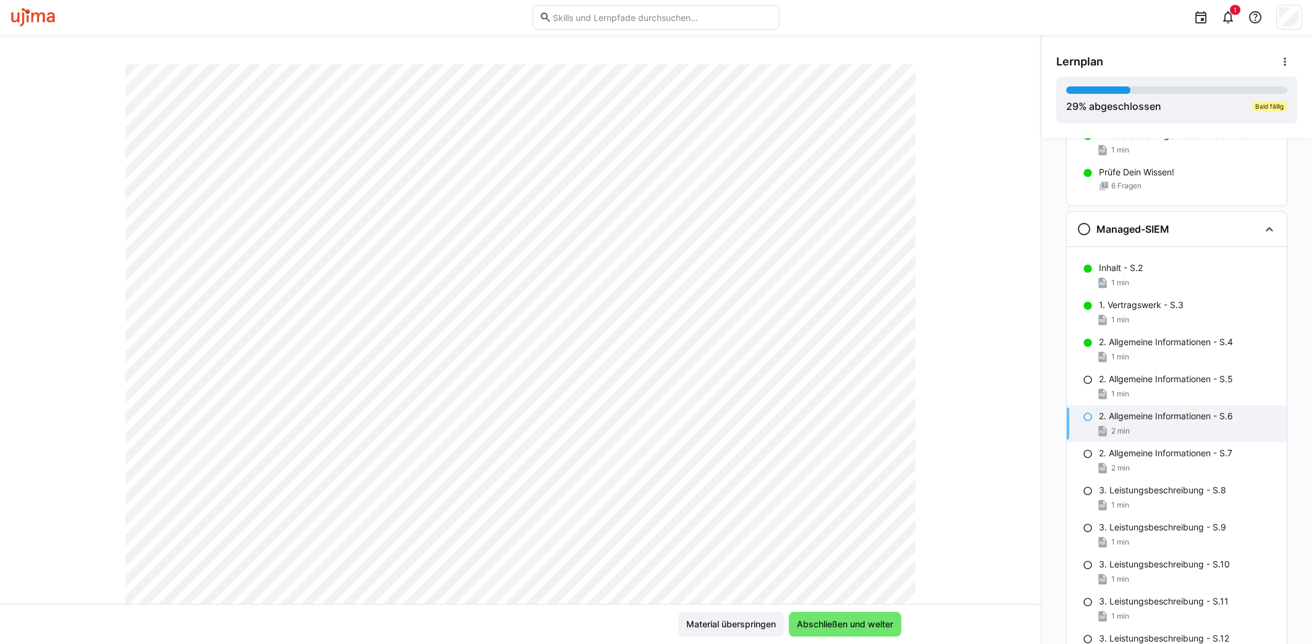
scroll to position [154, 0]
click at [1049, 373] on p "2. Allgemeine Informationen - S.5" at bounding box center [1166, 379] width 134 height 12
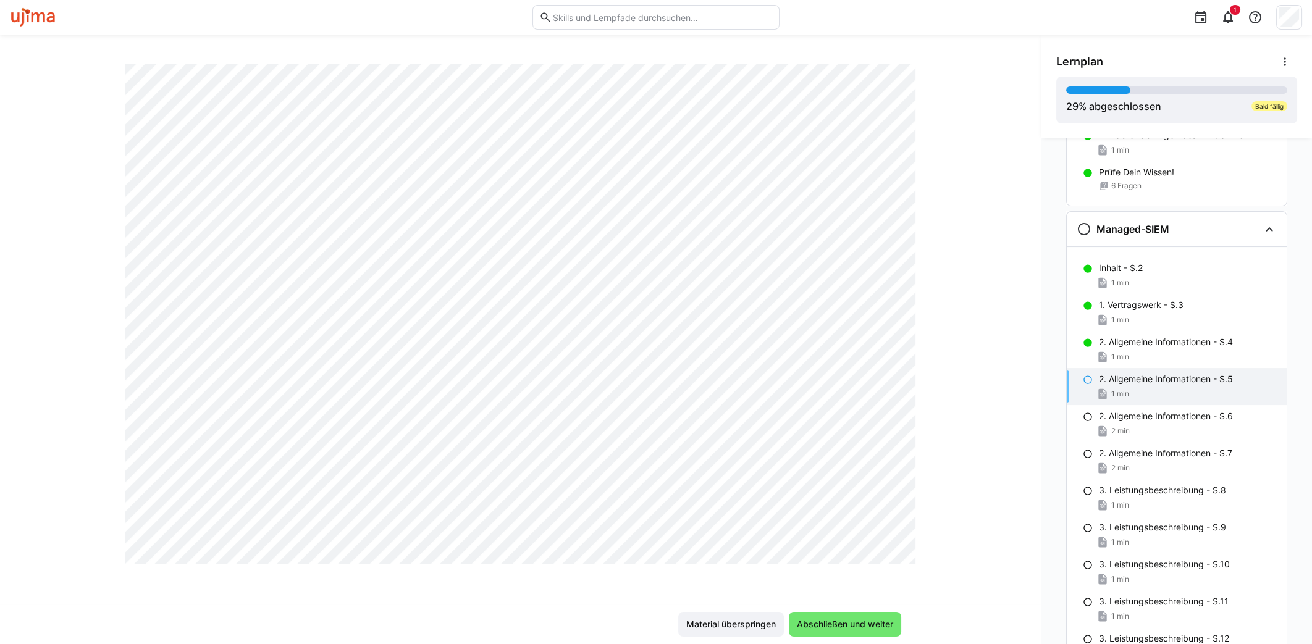
scroll to position [496, 0]
click at [873, 514] on span "Abschließen und weiter" at bounding box center [845, 624] width 100 height 12
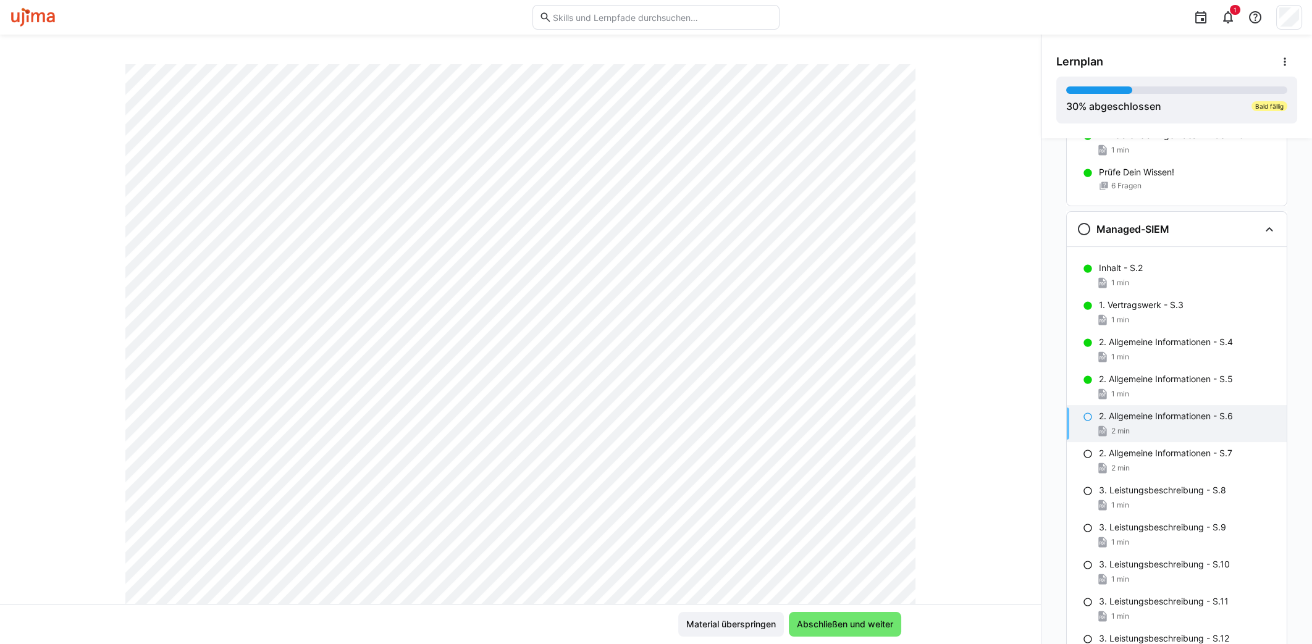
scroll to position [187, 0]
click at [1049, 278] on span "1 min" at bounding box center [1120, 283] width 18 height 10
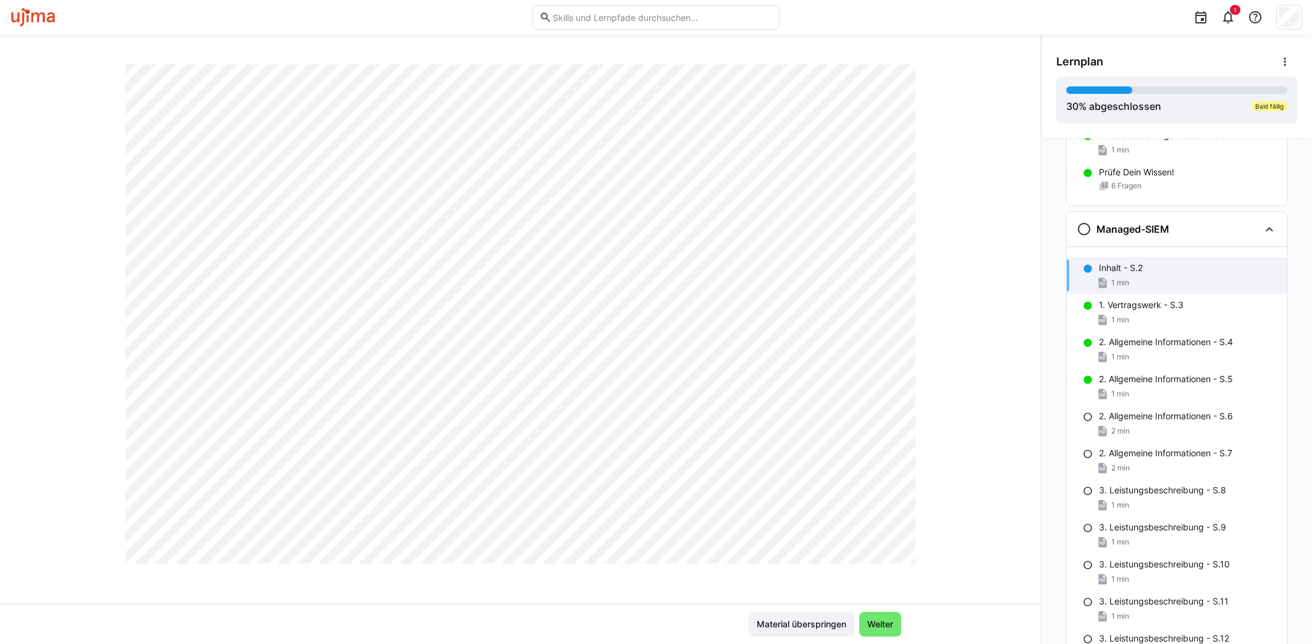
scroll to position [33, 0]
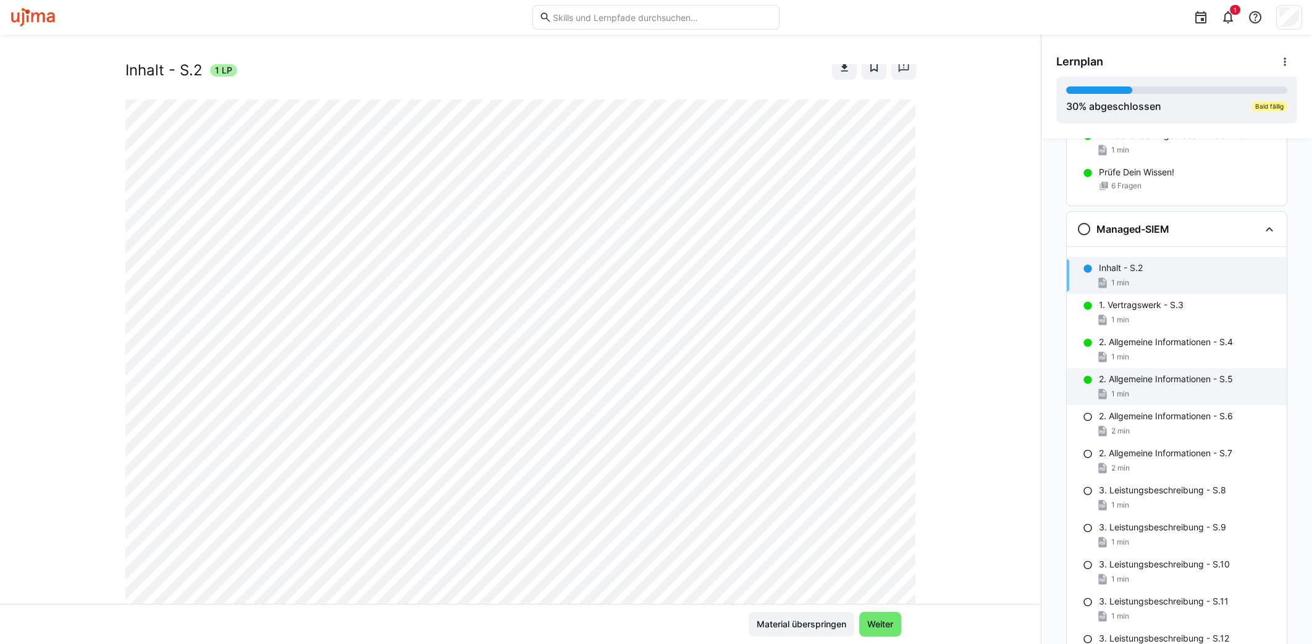
click at [1049, 388] on div "1 min" at bounding box center [1188, 394] width 178 height 12
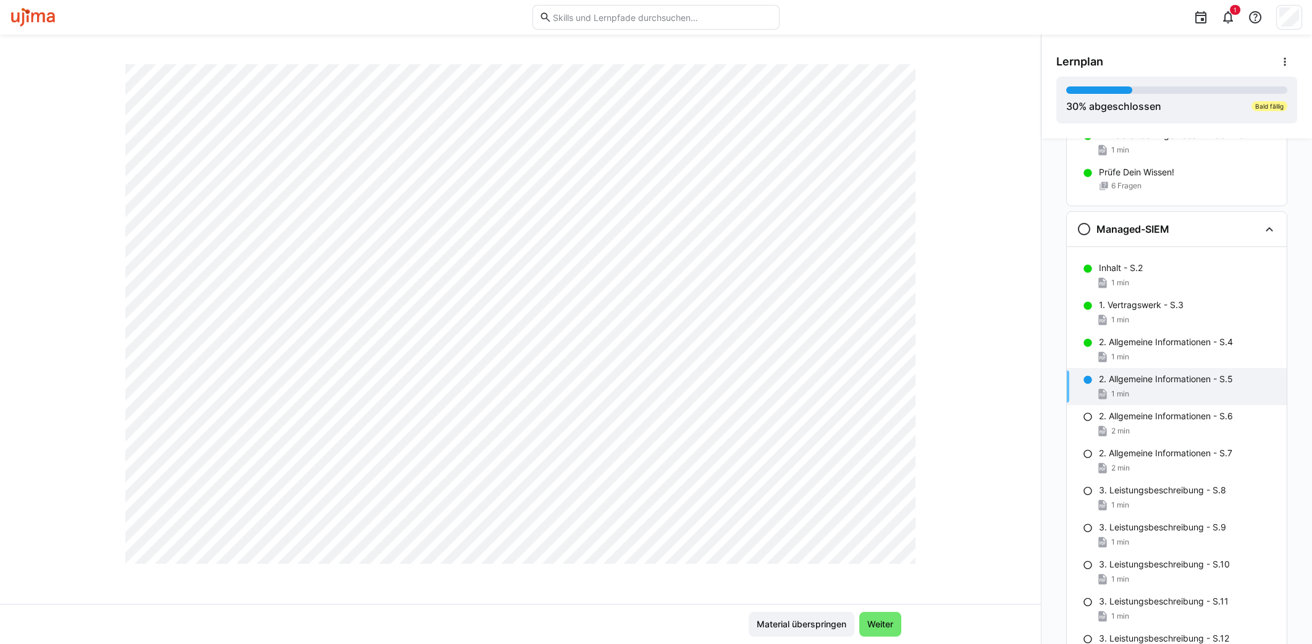
scroll to position [650, 0]
click at [883, 514] on span "Weiter" at bounding box center [880, 624] width 30 height 12
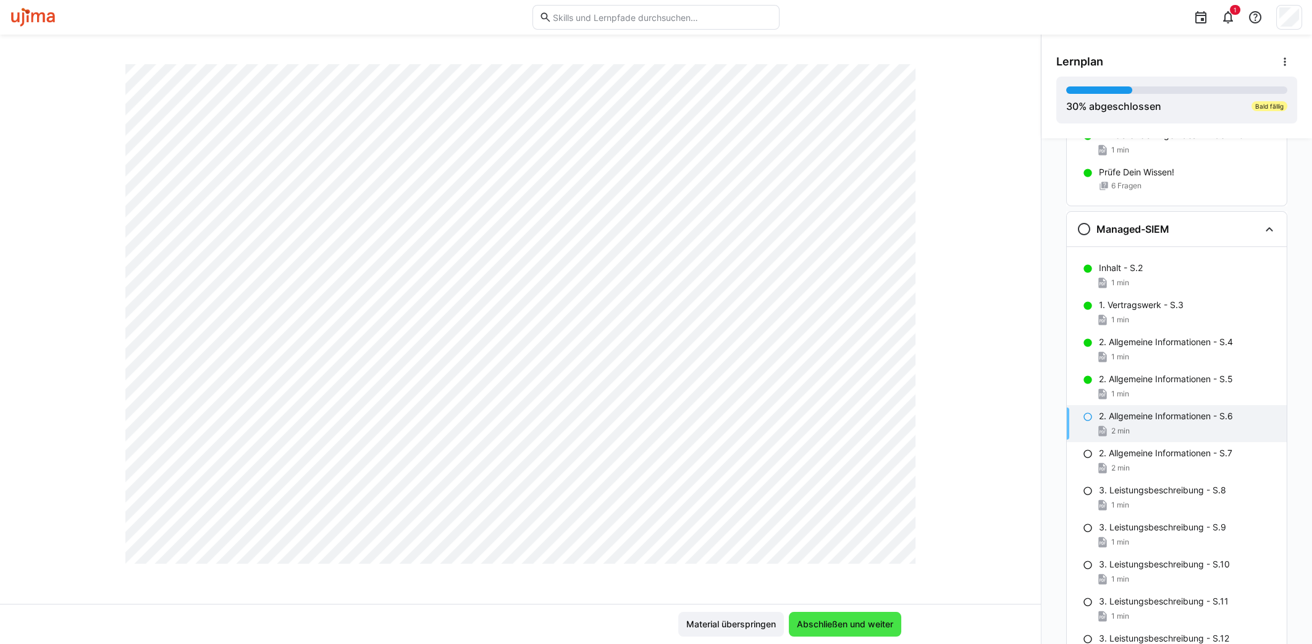
click at [866, 514] on span "Abschließen und weiter" at bounding box center [845, 624] width 100 height 12
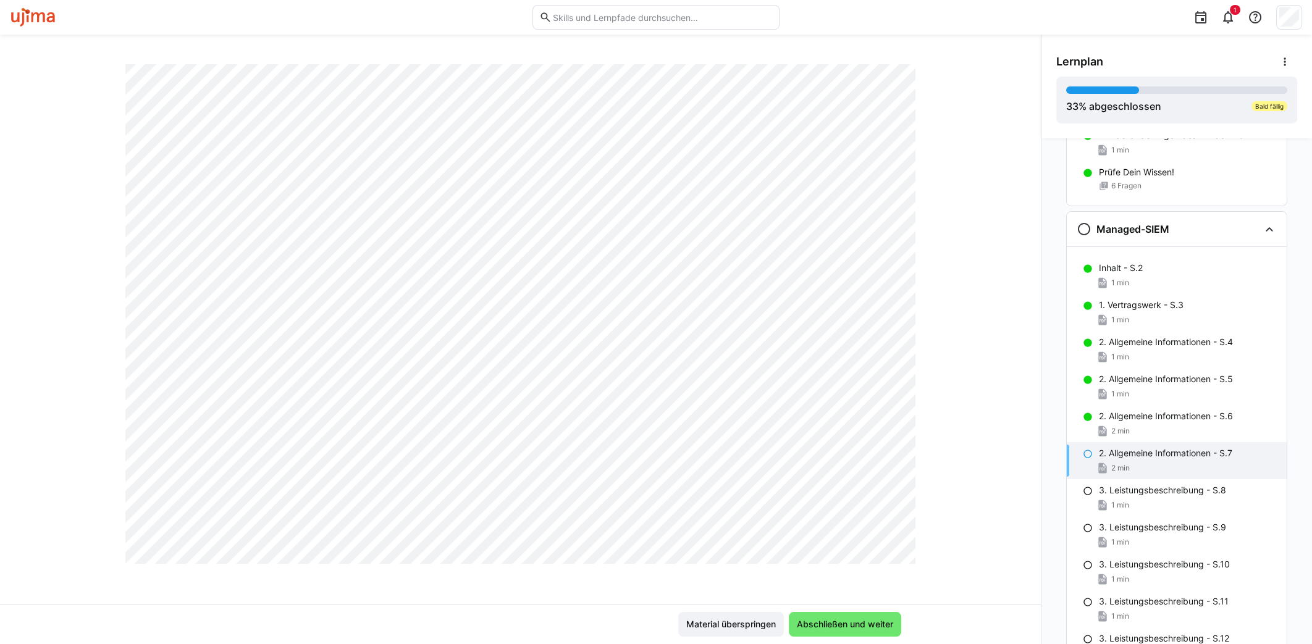
scroll to position [110, 0]
click at [845, 514] on span "Abschließen und weiter" at bounding box center [845, 624] width 100 height 12
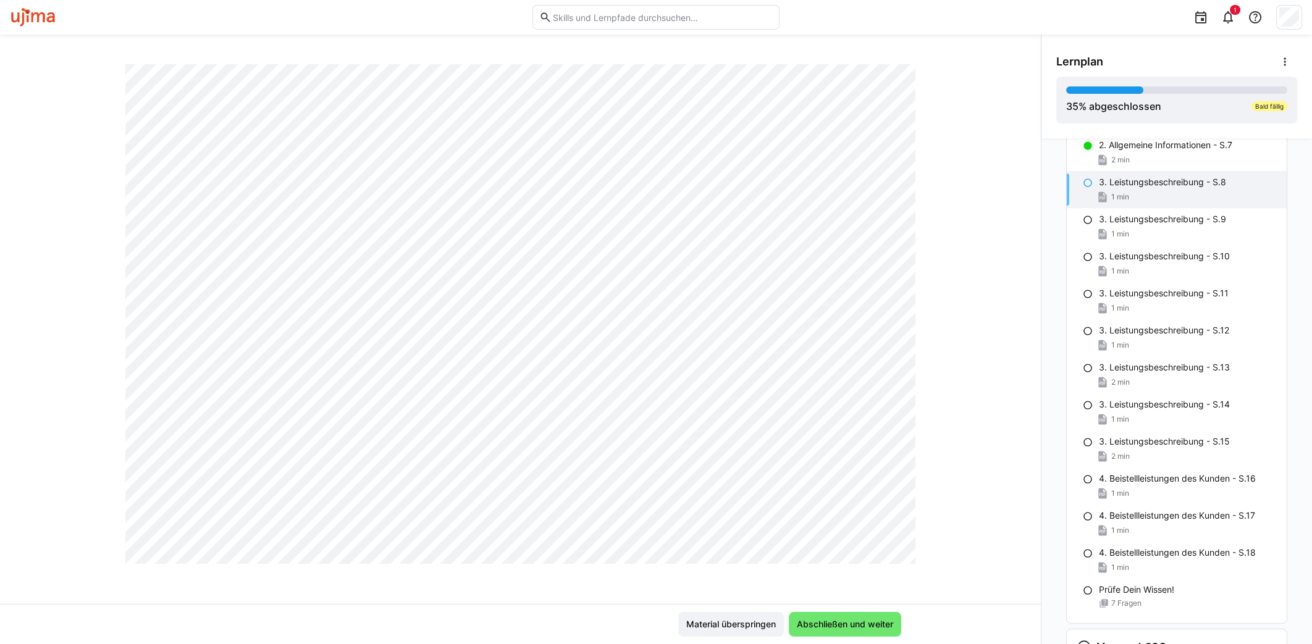
scroll to position [650, 0]
click at [867, 514] on span "Abschließen und weiter" at bounding box center [845, 624] width 100 height 12
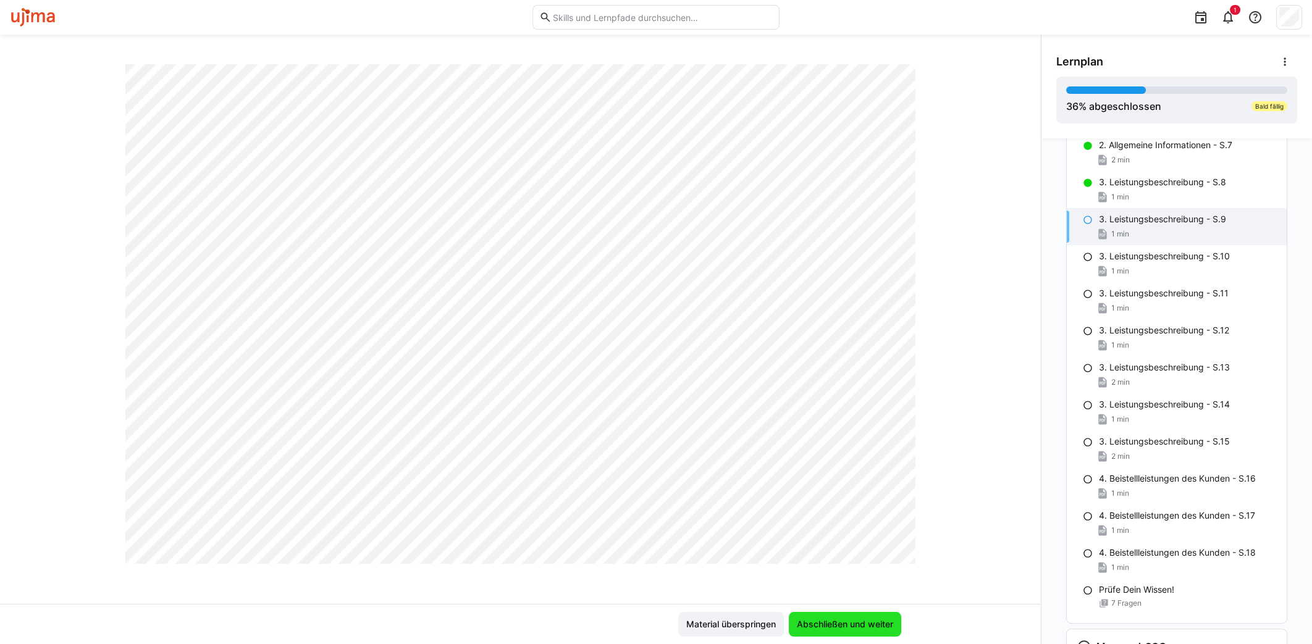
click at [834, 514] on span "Abschließen und weiter" at bounding box center [845, 624] width 112 height 25
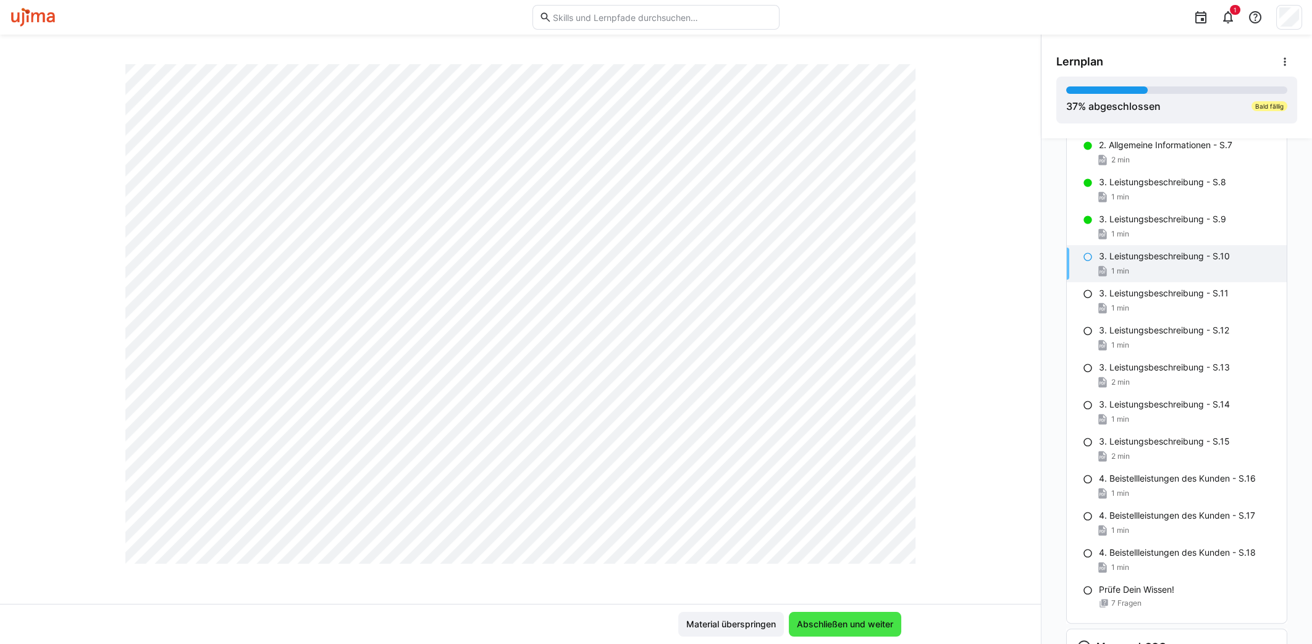
click at [810, 514] on span "Abschließen und weiter" at bounding box center [845, 624] width 100 height 12
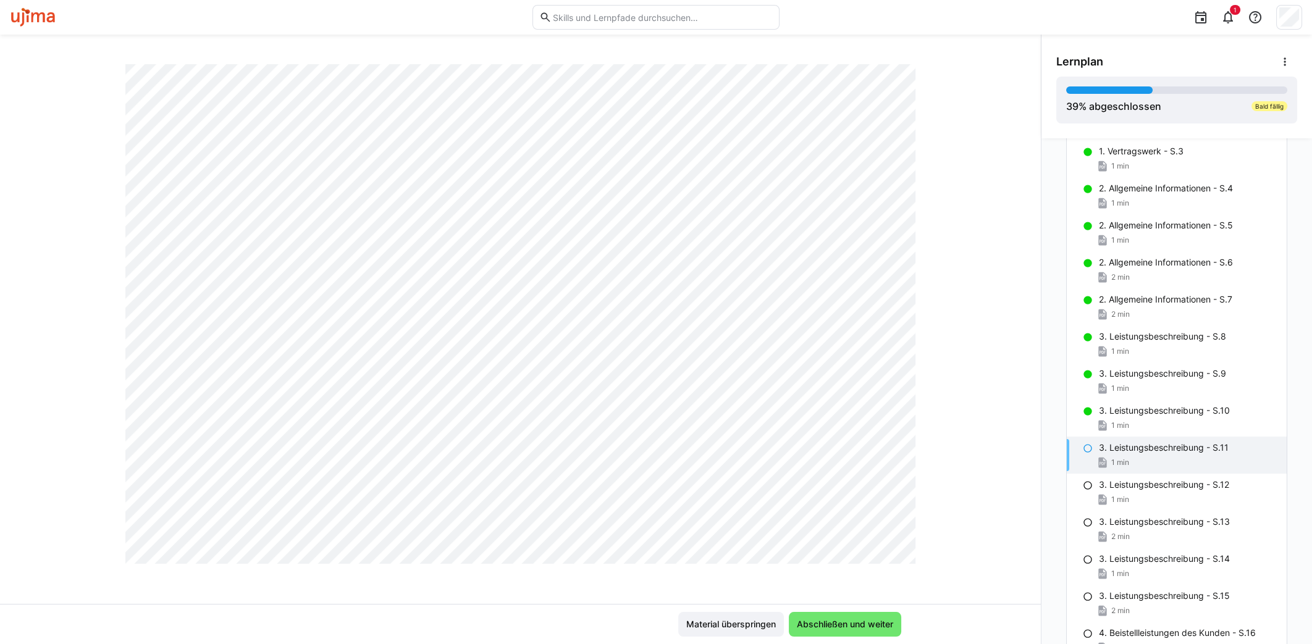
scroll to position [1381, 0]
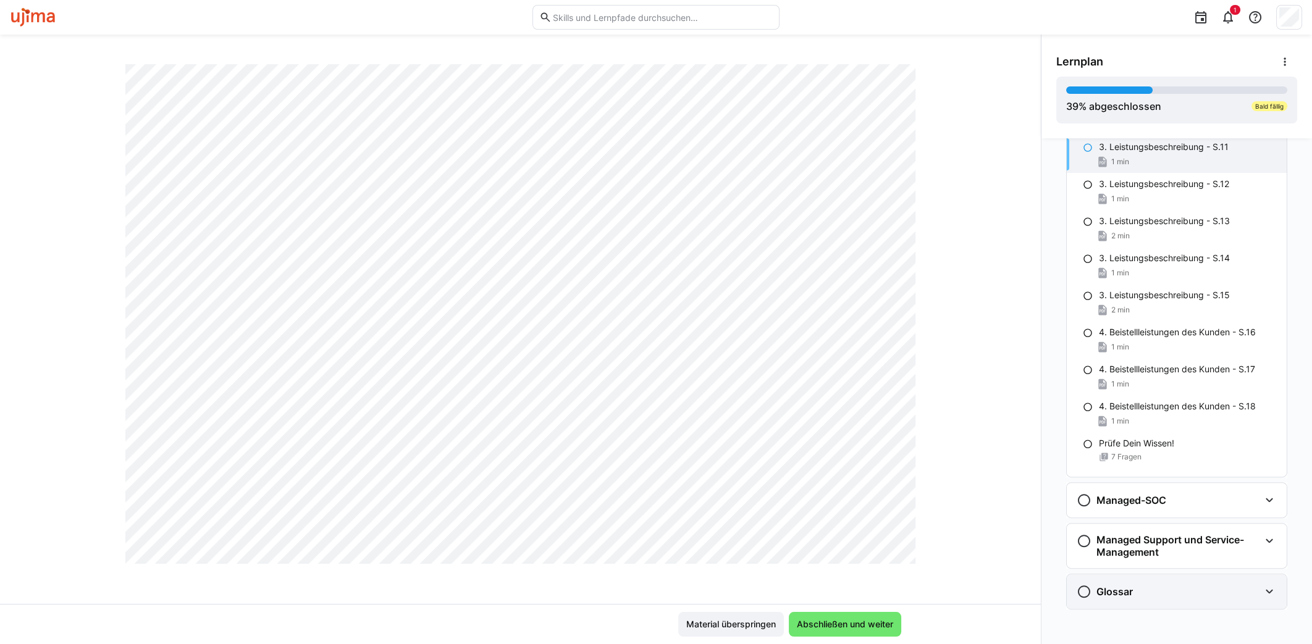
click at [1049, 514] on div "Glossar" at bounding box center [1168, 591] width 183 height 15
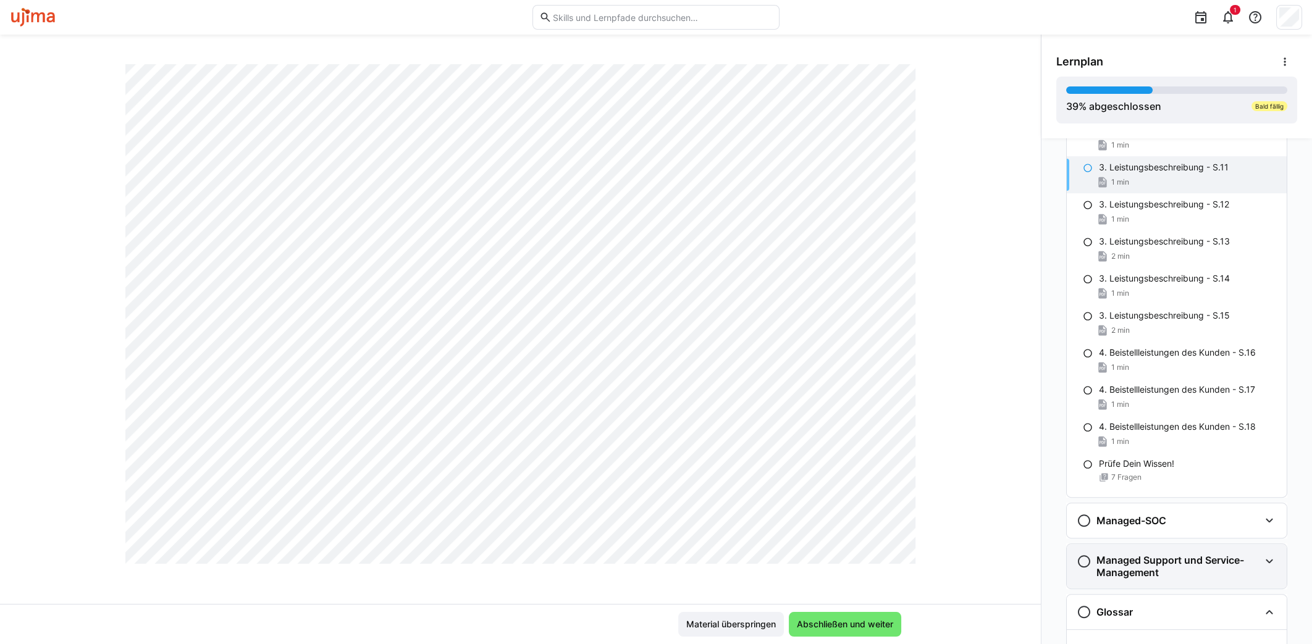
scroll to position [1361, 0]
click at [1049, 514] on div "Managed-SOC" at bounding box center [1168, 520] width 183 height 15
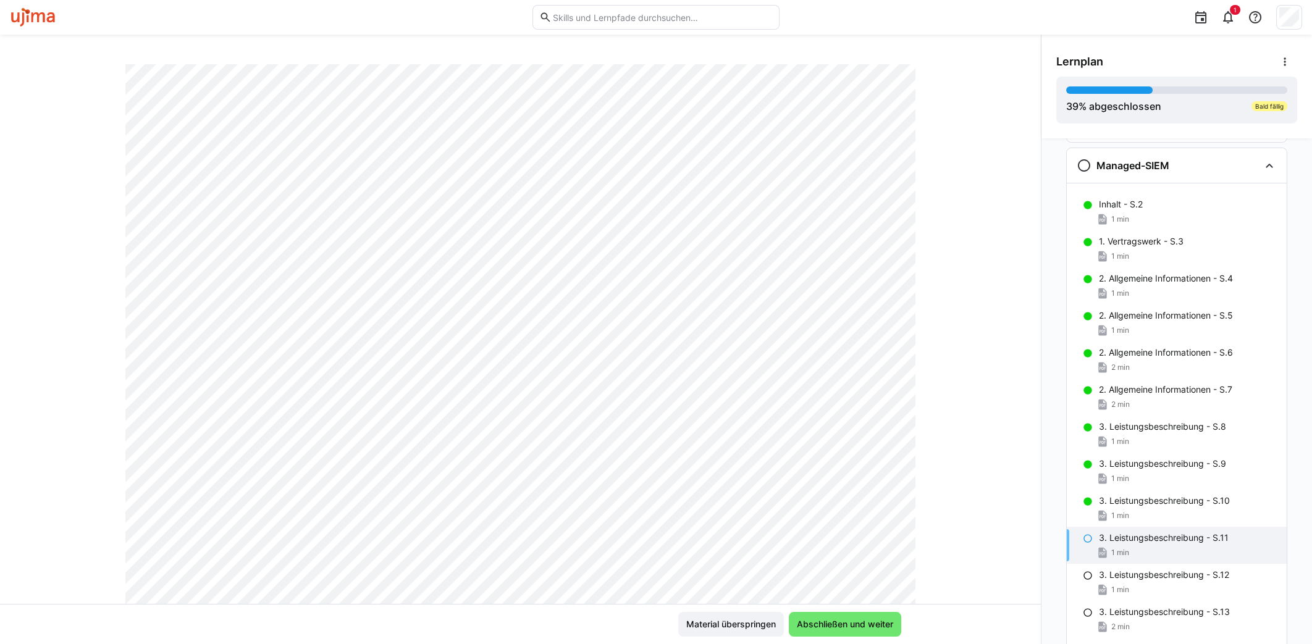
scroll to position [0, 0]
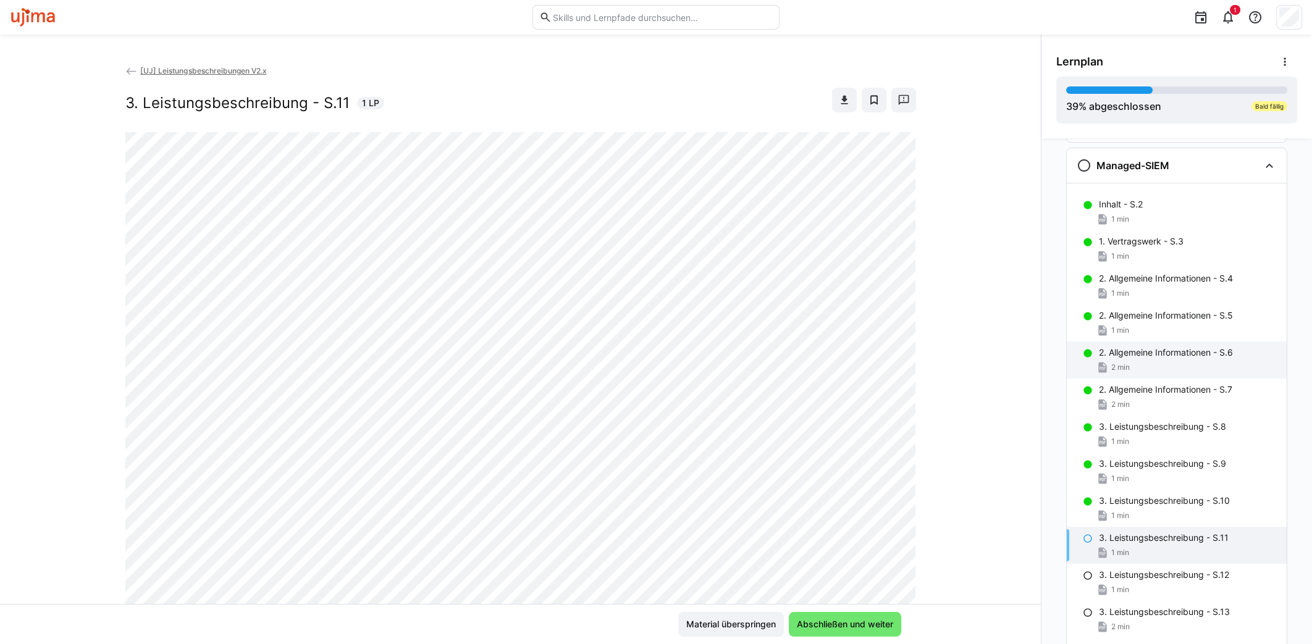
click at [1049, 362] on div "2 min" at bounding box center [1188, 367] width 178 height 12
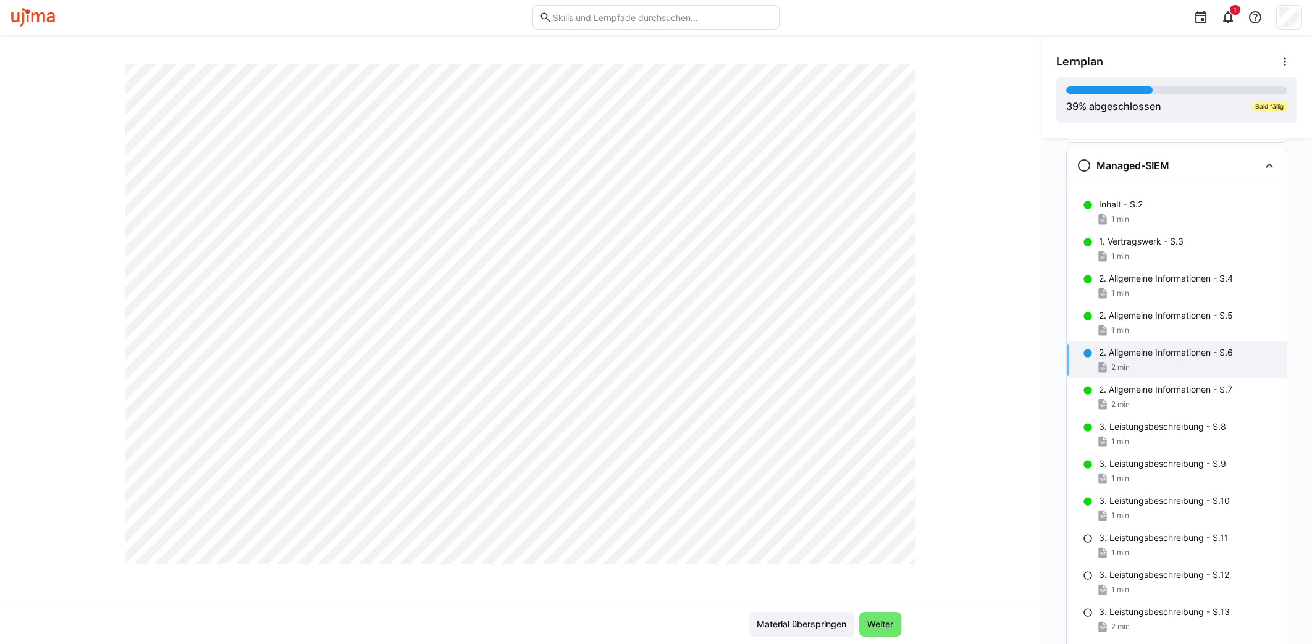
scroll to position [232, 0]
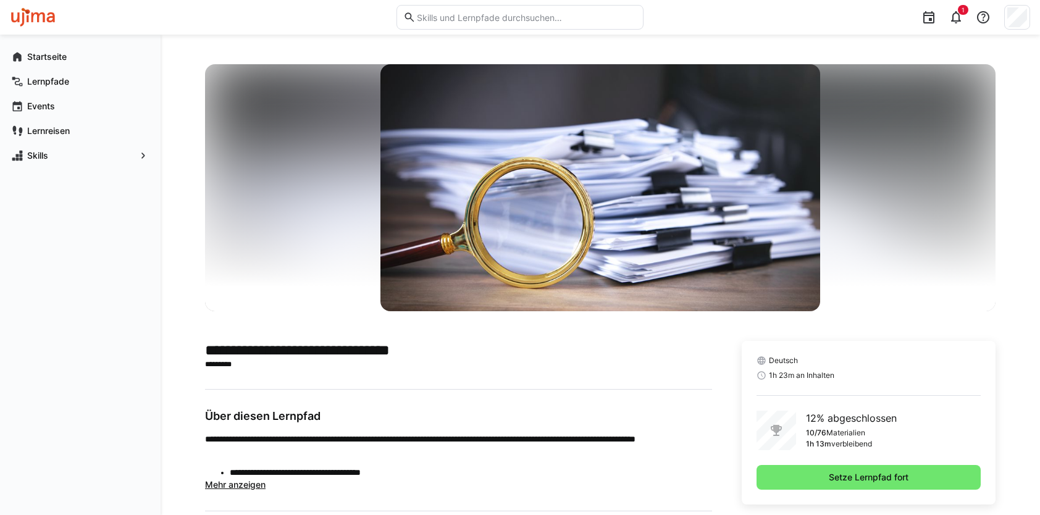
scroll to position [124, 0]
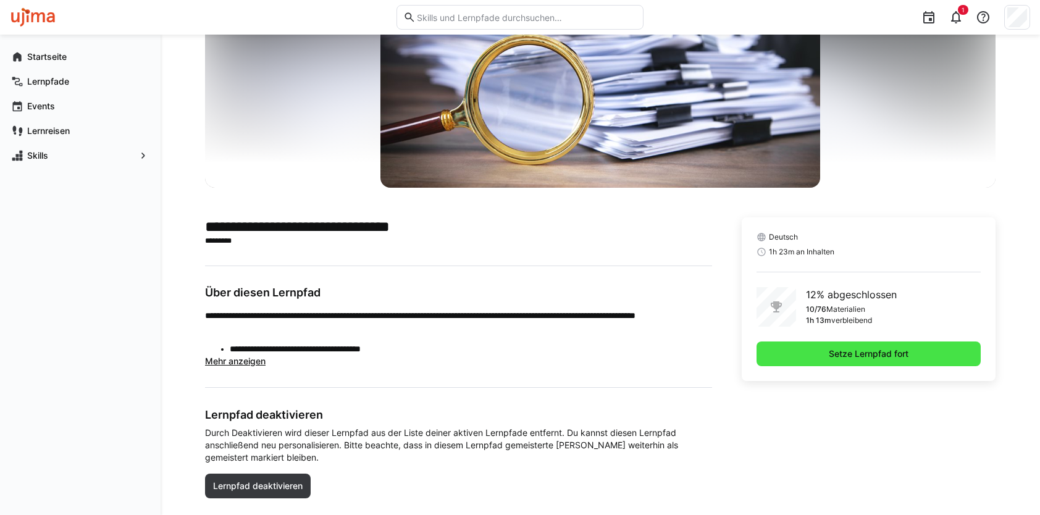
click at [870, 356] on span "Setze Lernpfad fort" at bounding box center [868, 354] width 83 height 12
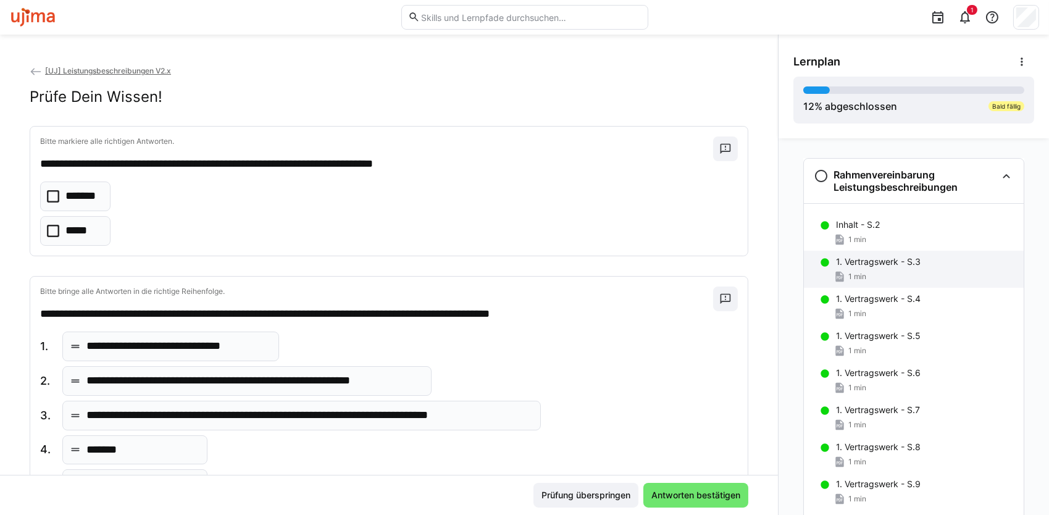
click at [862, 267] on p "1. Vertragswerk - S.3" at bounding box center [878, 262] width 85 height 12
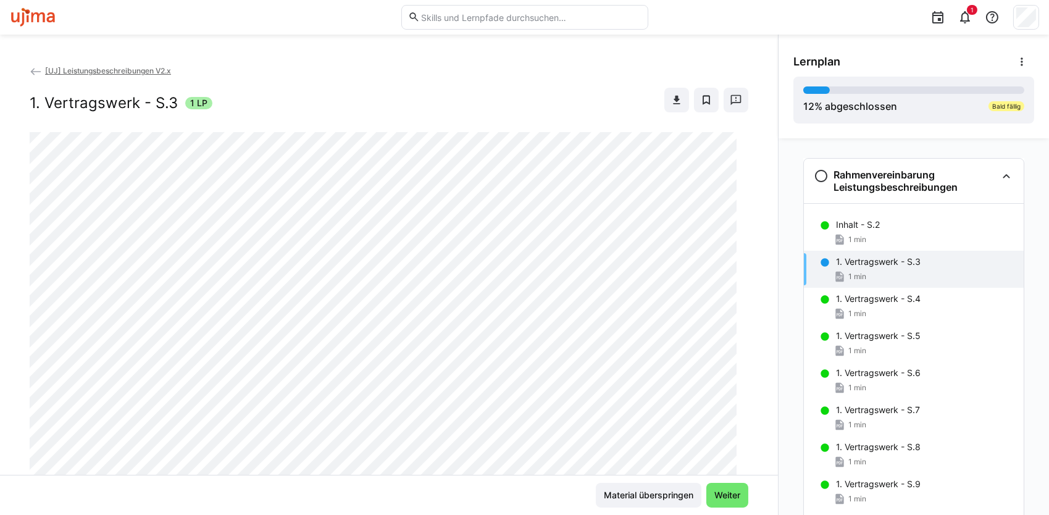
scroll to position [185, 0]
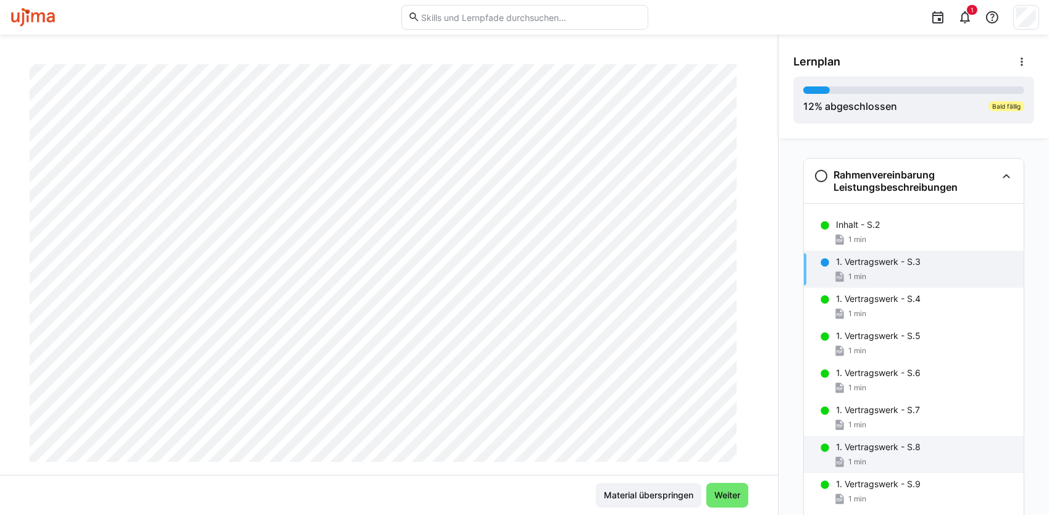
click at [876, 448] on p "1. Vertragswerk - S.8" at bounding box center [878, 447] width 85 height 12
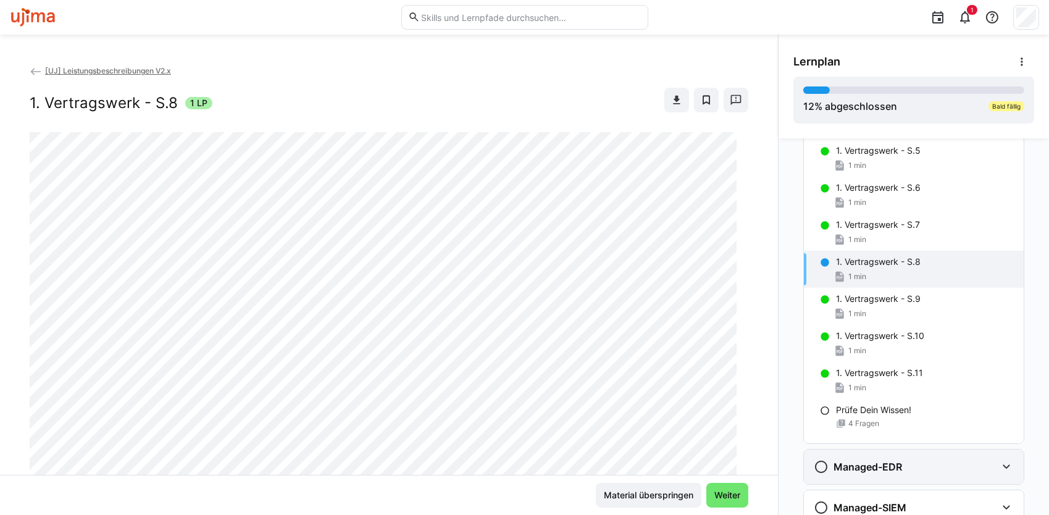
click at [884, 477] on div "Managed-EDR" at bounding box center [914, 467] width 220 height 35
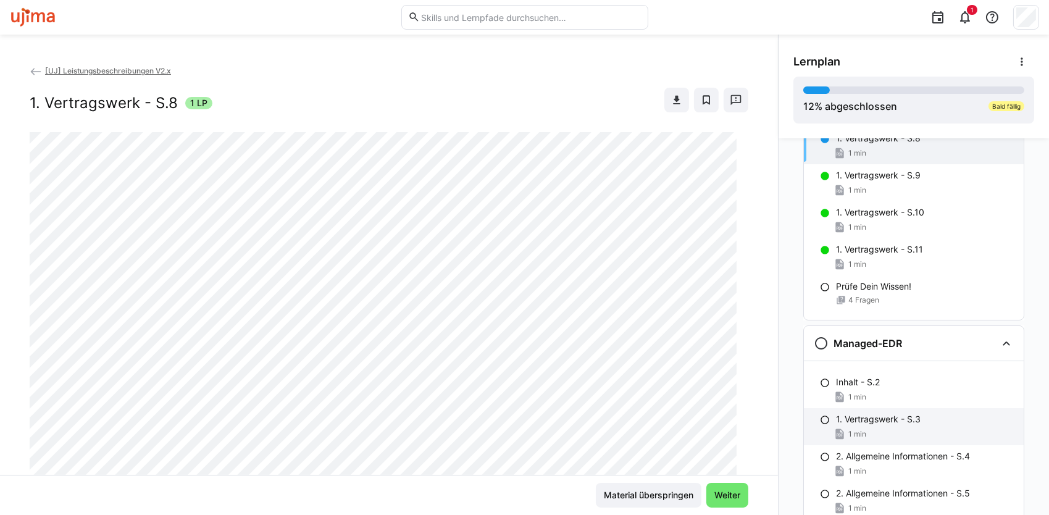
click at [870, 427] on div "1. Vertragswerk - S.3 1 min" at bounding box center [914, 426] width 220 height 37
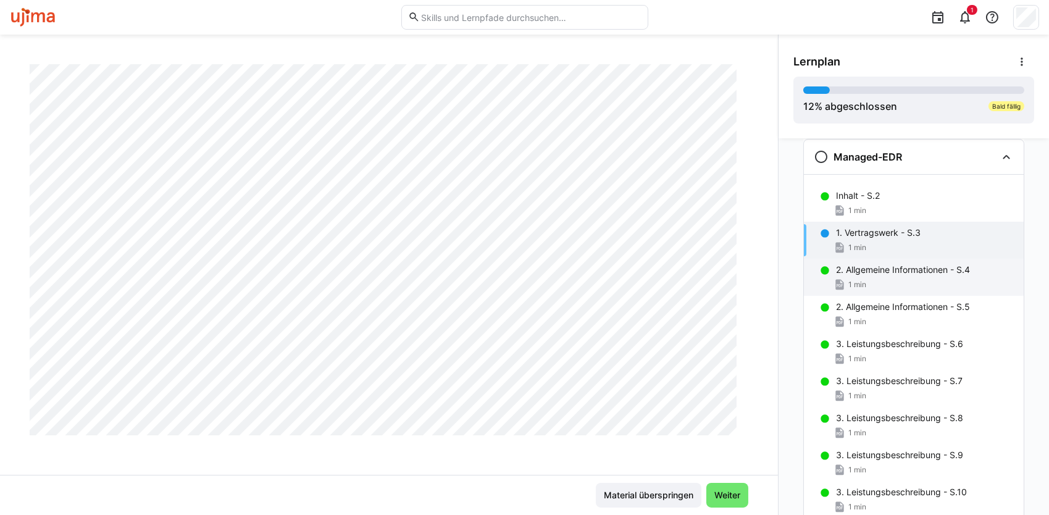
click at [862, 273] on p "2. Allgemeine Informationen - S.4" at bounding box center [903, 270] width 134 height 12
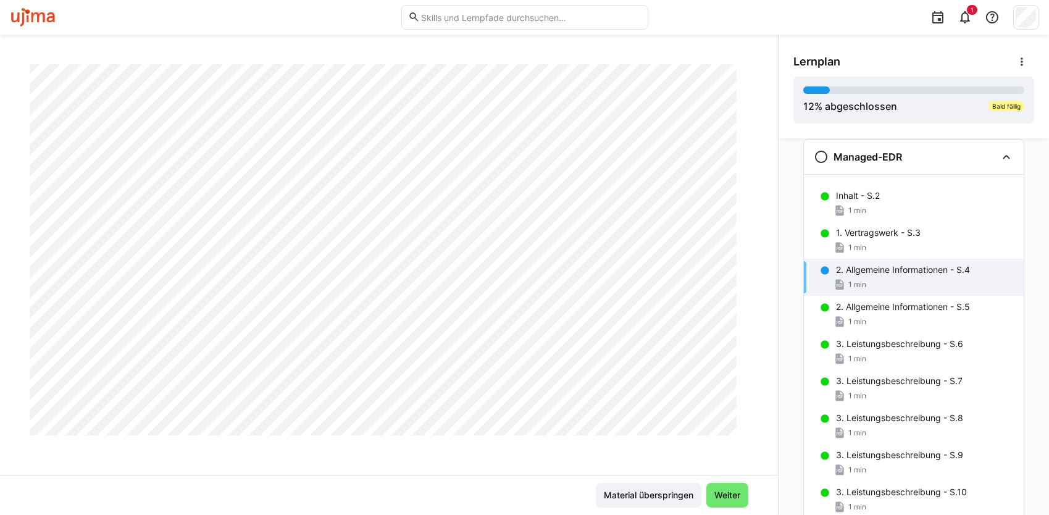
scroll to position [662, 0]
click at [929, 317] on div "1 min" at bounding box center [925, 322] width 178 height 12
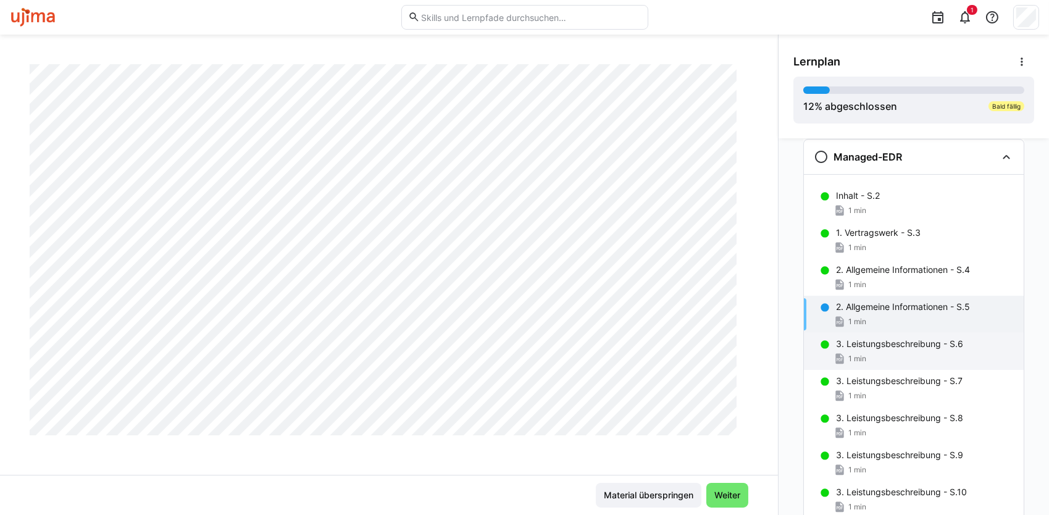
click at [929, 345] on p "3. Leistungsbeschreibung - S.6" at bounding box center [899, 344] width 127 height 12
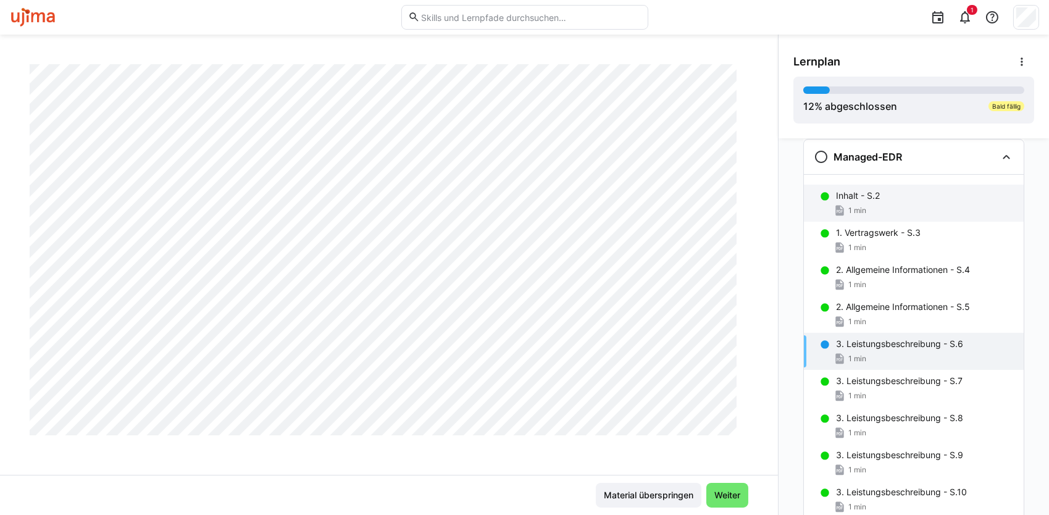
click at [860, 209] on span "1 min" at bounding box center [858, 211] width 18 height 10
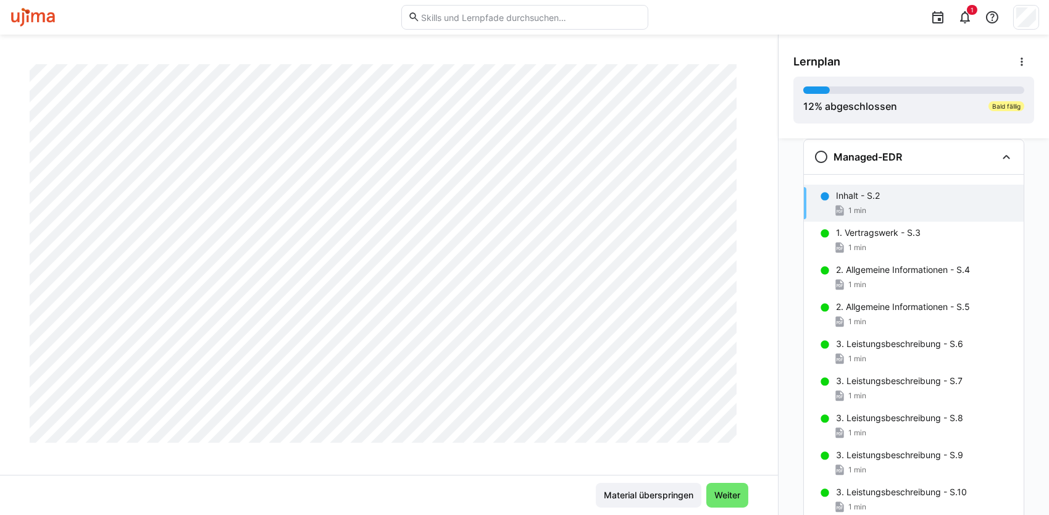
scroll to position [168, 0]
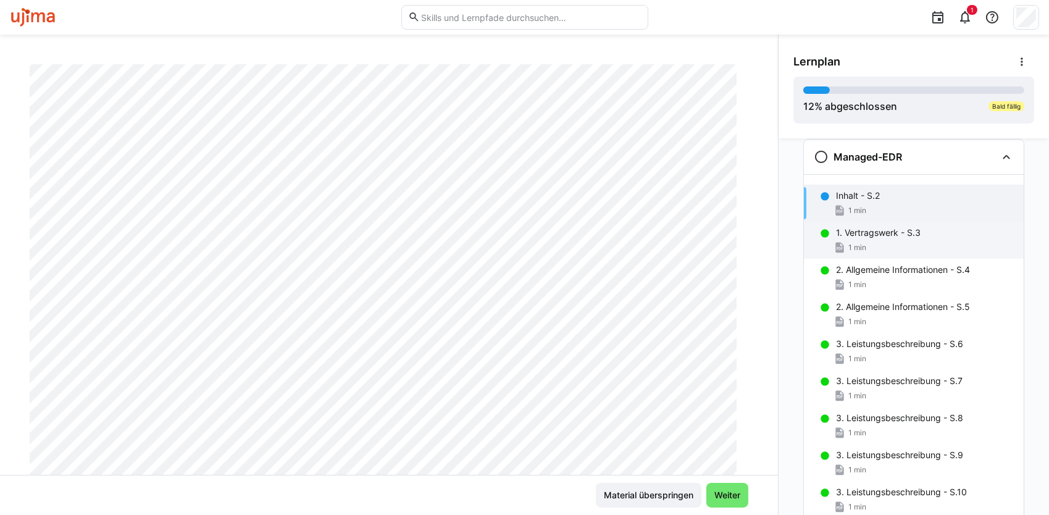
click at [875, 241] on div "1 min" at bounding box center [925, 247] width 178 height 12
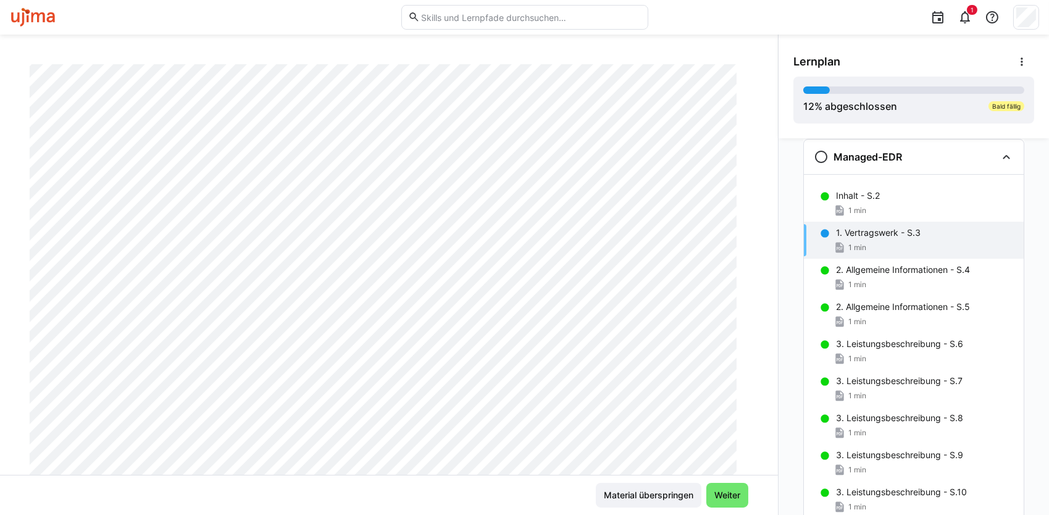
scroll to position [0, 0]
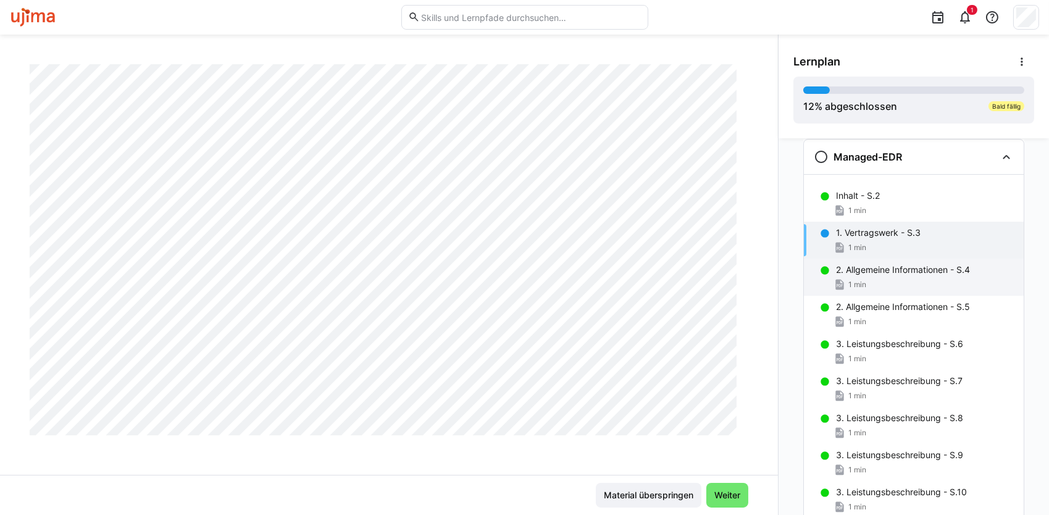
click at [910, 285] on div "1 min" at bounding box center [925, 285] width 178 height 12
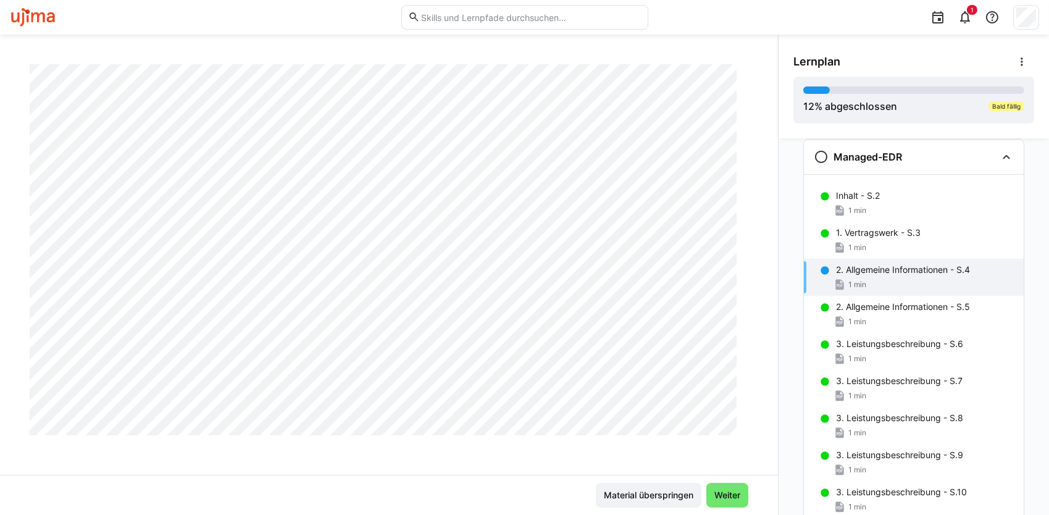
scroll to position [494, 0]
click at [882, 325] on div "1 min" at bounding box center [925, 322] width 178 height 12
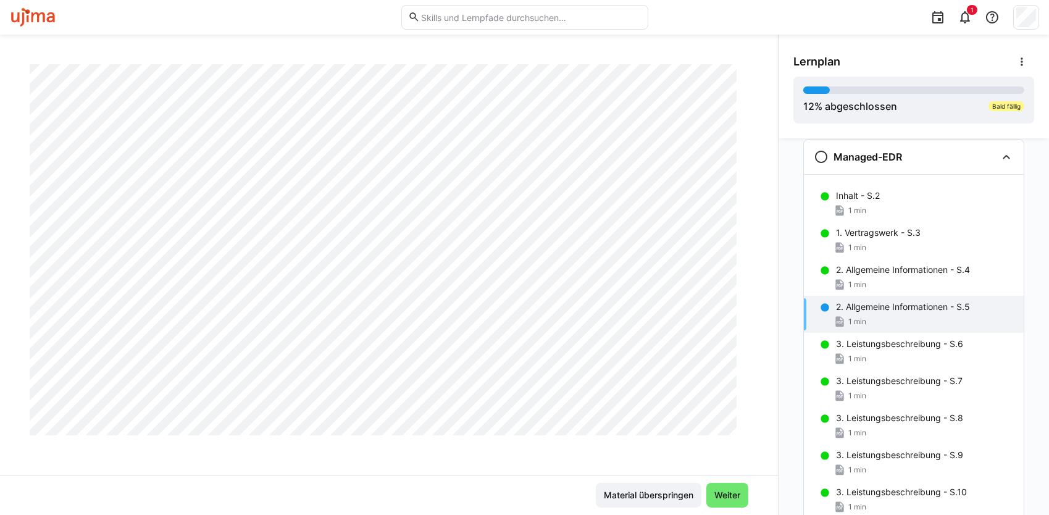
scroll to position [662, 0]
click at [926, 349] on p "3. Leistungsbeschreibung - S.6" at bounding box center [899, 344] width 127 height 12
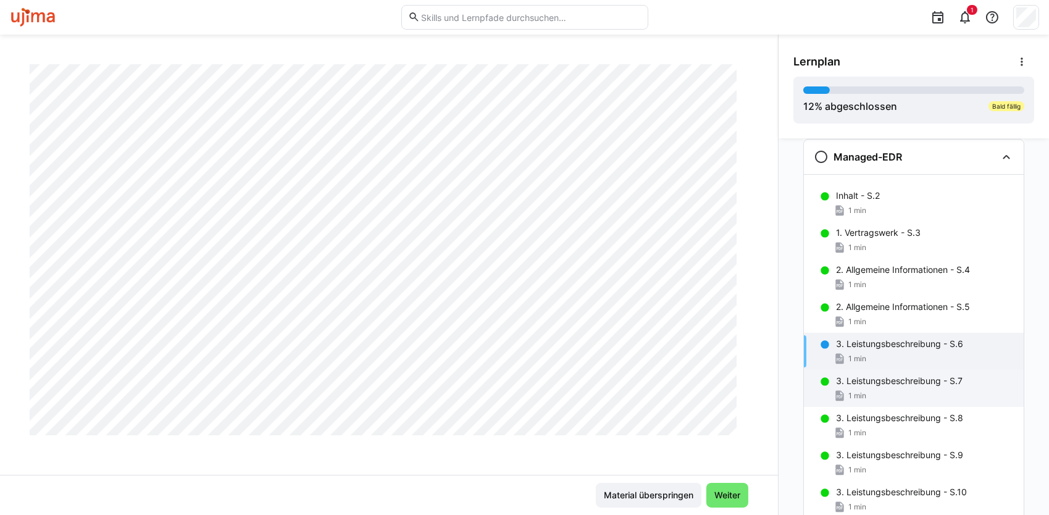
click at [884, 379] on p "3. Leistungsbeschreibung - S.7" at bounding box center [899, 381] width 127 height 12
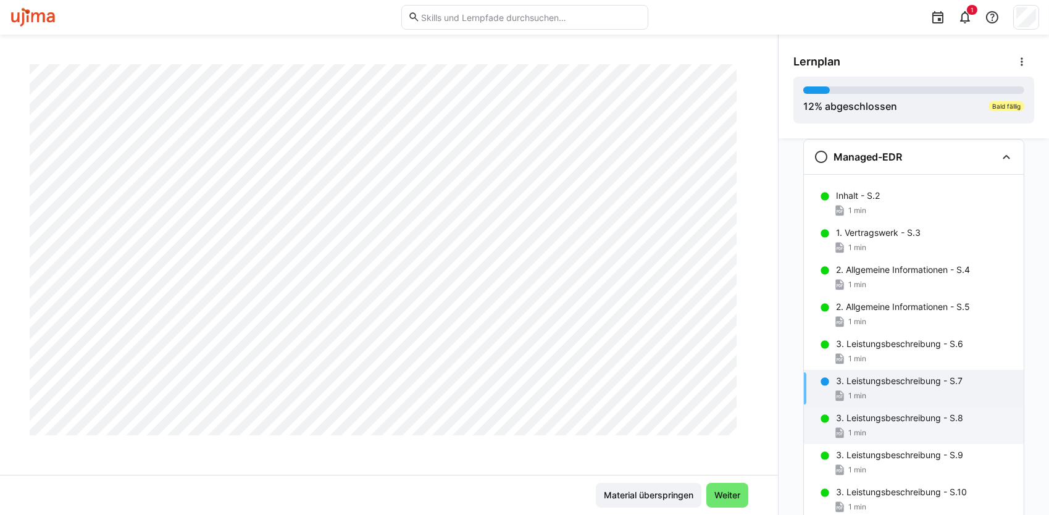
click at [884, 429] on div "1 min" at bounding box center [925, 433] width 178 height 12
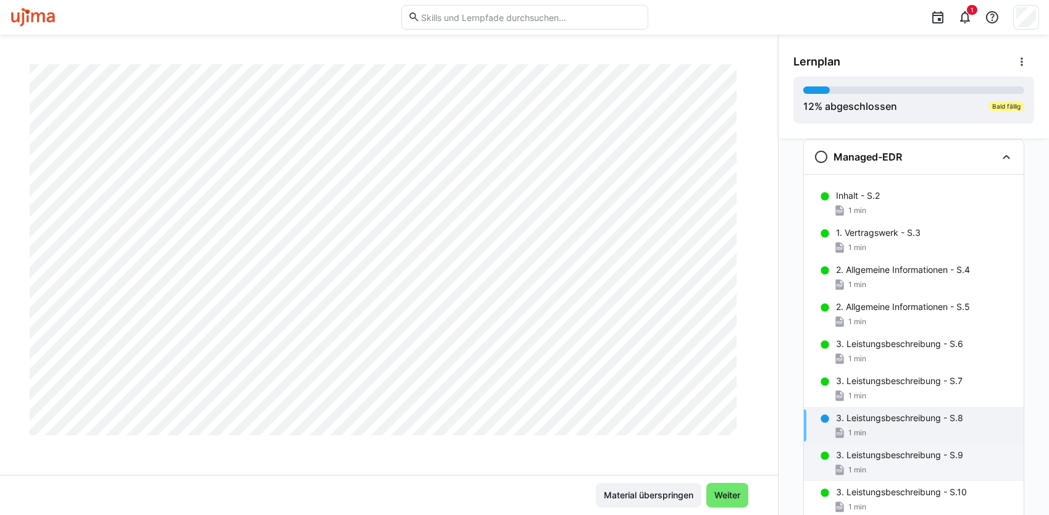
click at [871, 453] on p "3. Leistungsbeschreibung - S.9" at bounding box center [899, 455] width 127 height 12
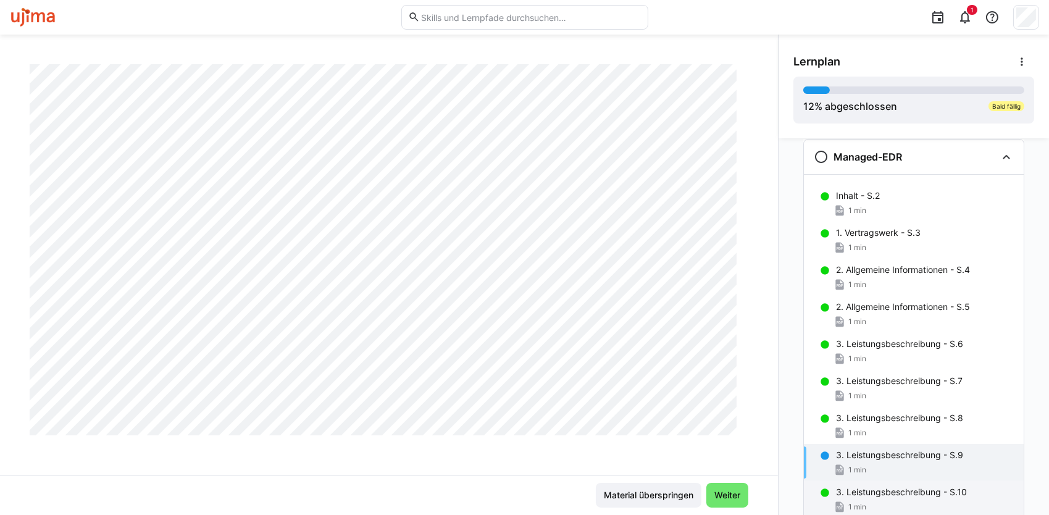
click at [848, 493] on p "3. Leistungsbeschreibung - S.10" at bounding box center [901, 492] width 131 height 12
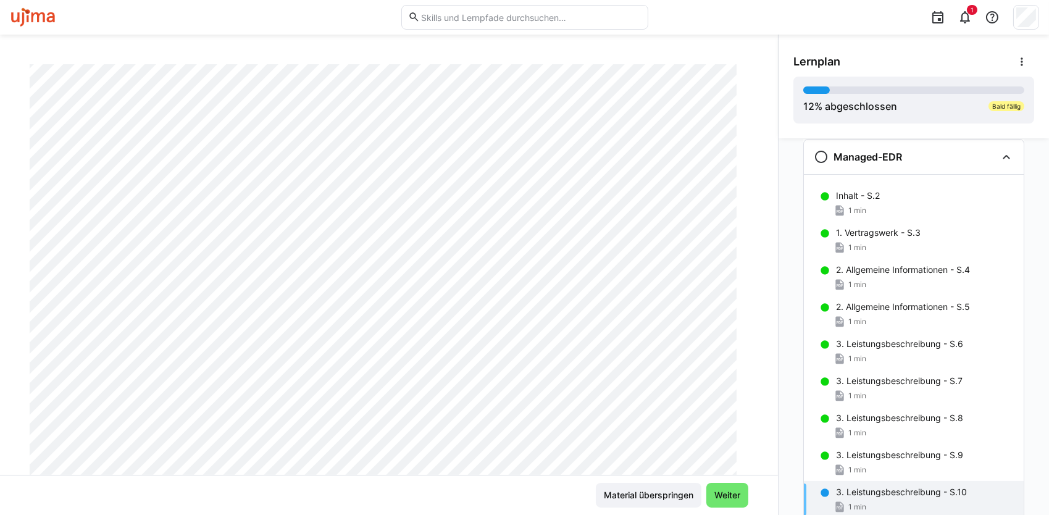
scroll to position [0, 0]
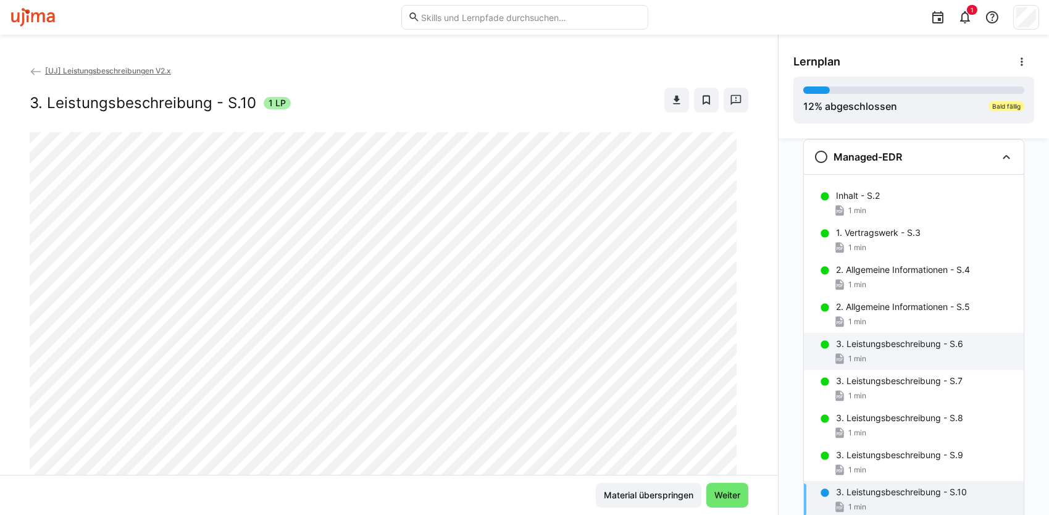
click at [928, 347] on p "3. Leistungsbeschreibung - S.6" at bounding box center [899, 344] width 127 height 12
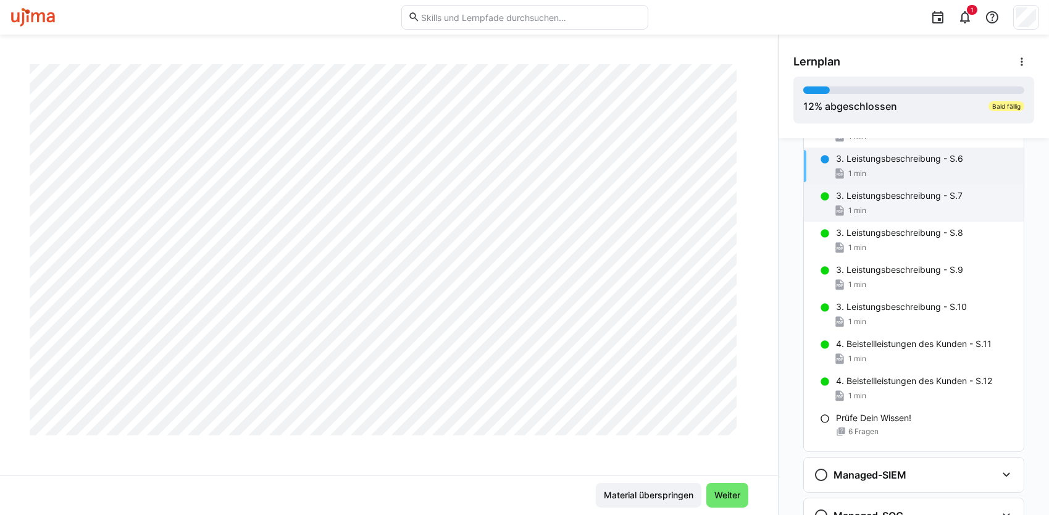
scroll to position [557, 0]
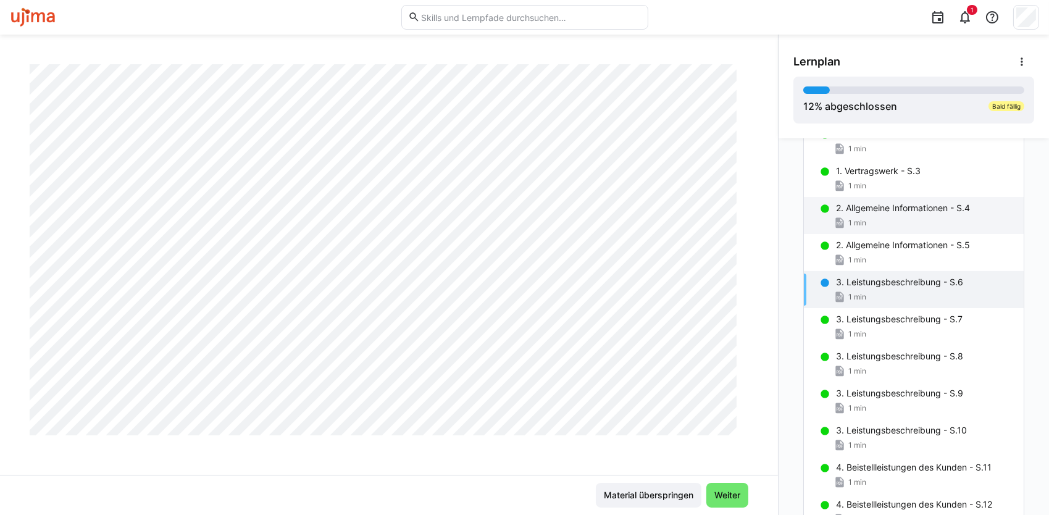
click at [875, 204] on p "2. Allgemeine Informationen - S.4" at bounding box center [903, 208] width 134 height 12
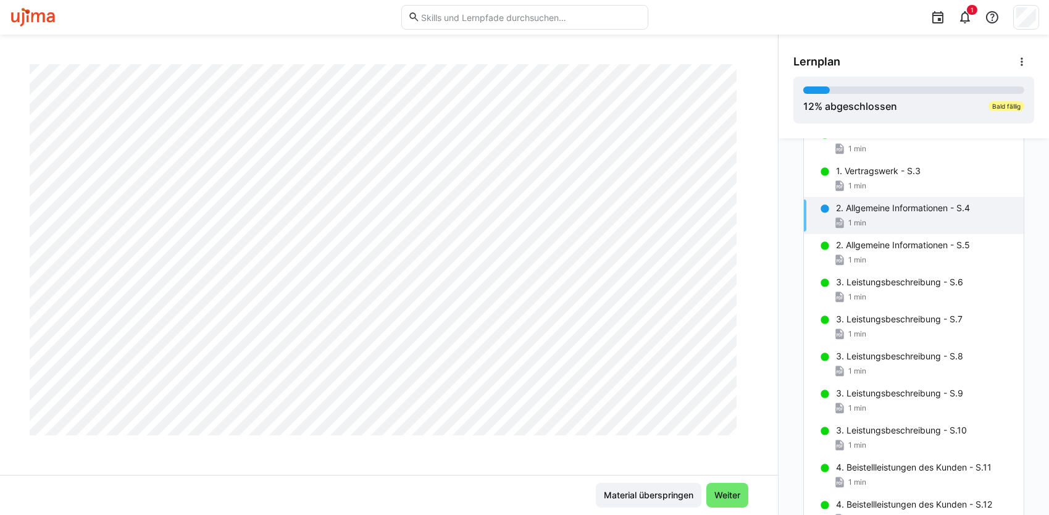
scroll to position [168, 0]
